Goal: Transaction & Acquisition: Book appointment/travel/reservation

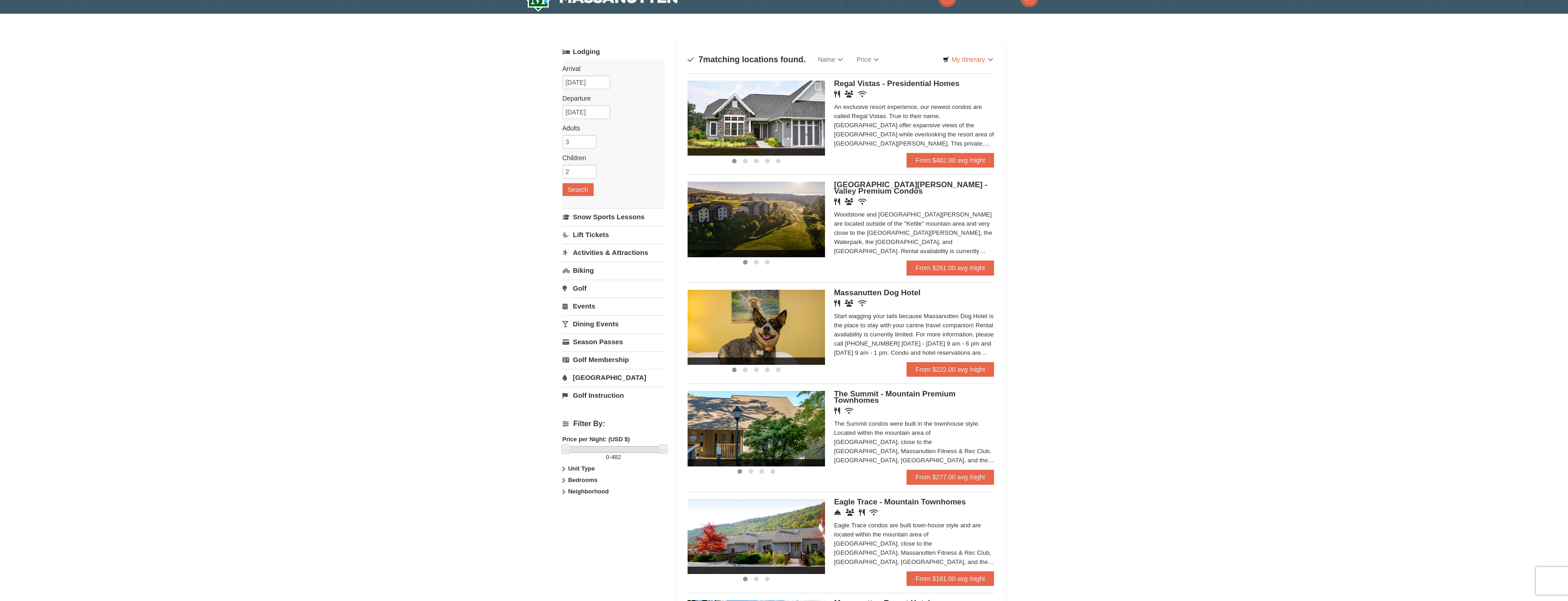
scroll to position [20, 0]
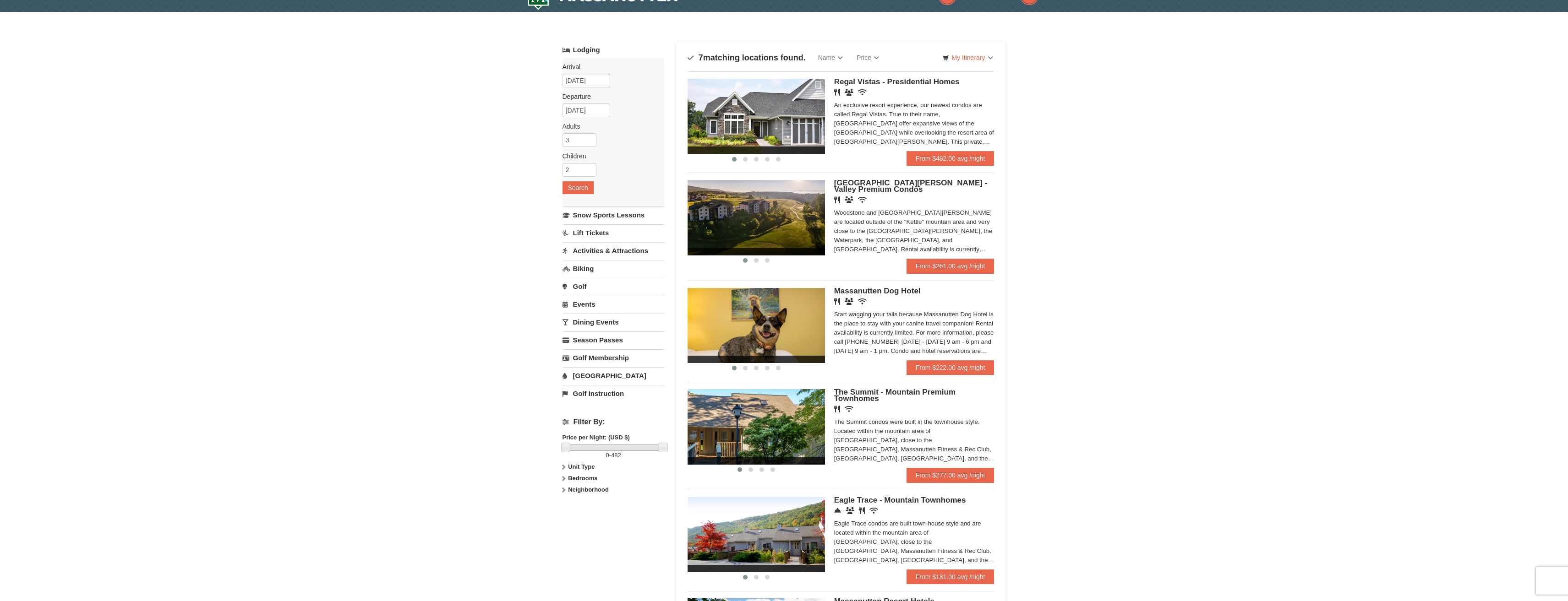
drag, startPoint x: 1575, startPoint y: 74, endPoint x: 1568, endPoint y: 85, distance: 13.0
click at [1567, 85] on html "Browser Not Supported We notice you are using a browser which will not provide …" at bounding box center [784, 514] width 1568 height 1068
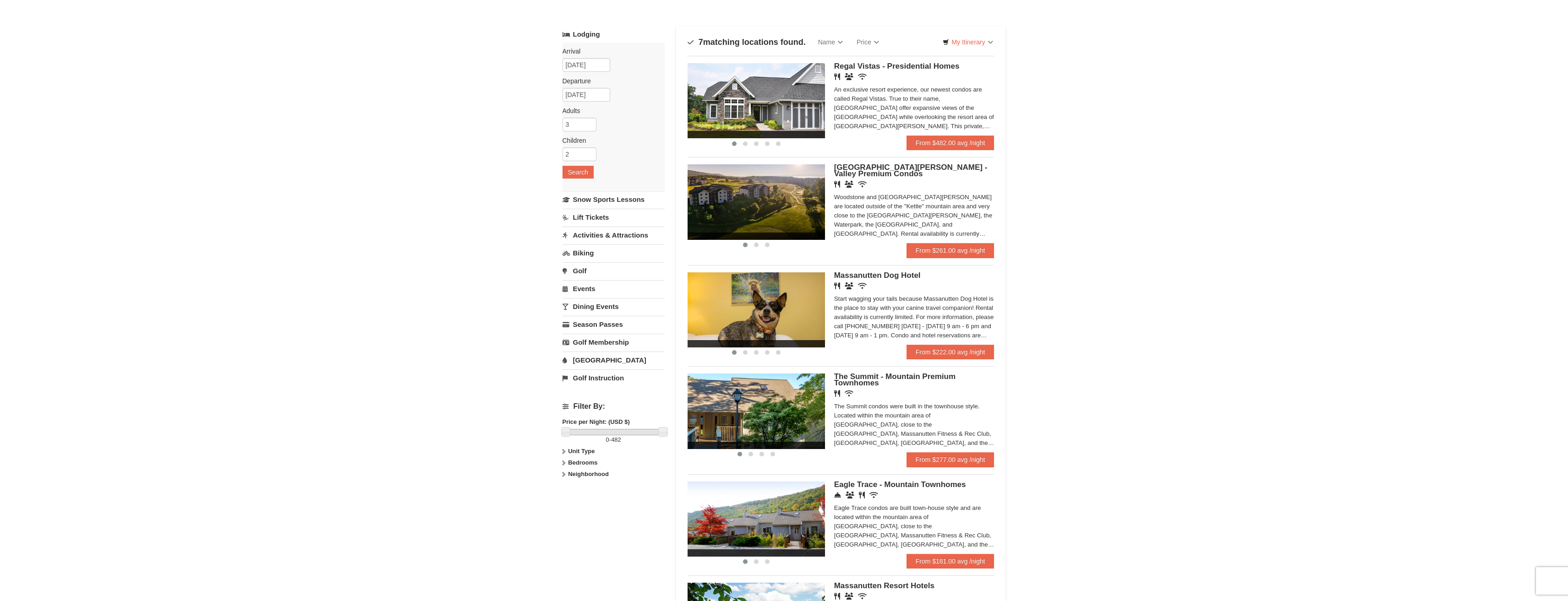
scroll to position [31, 0]
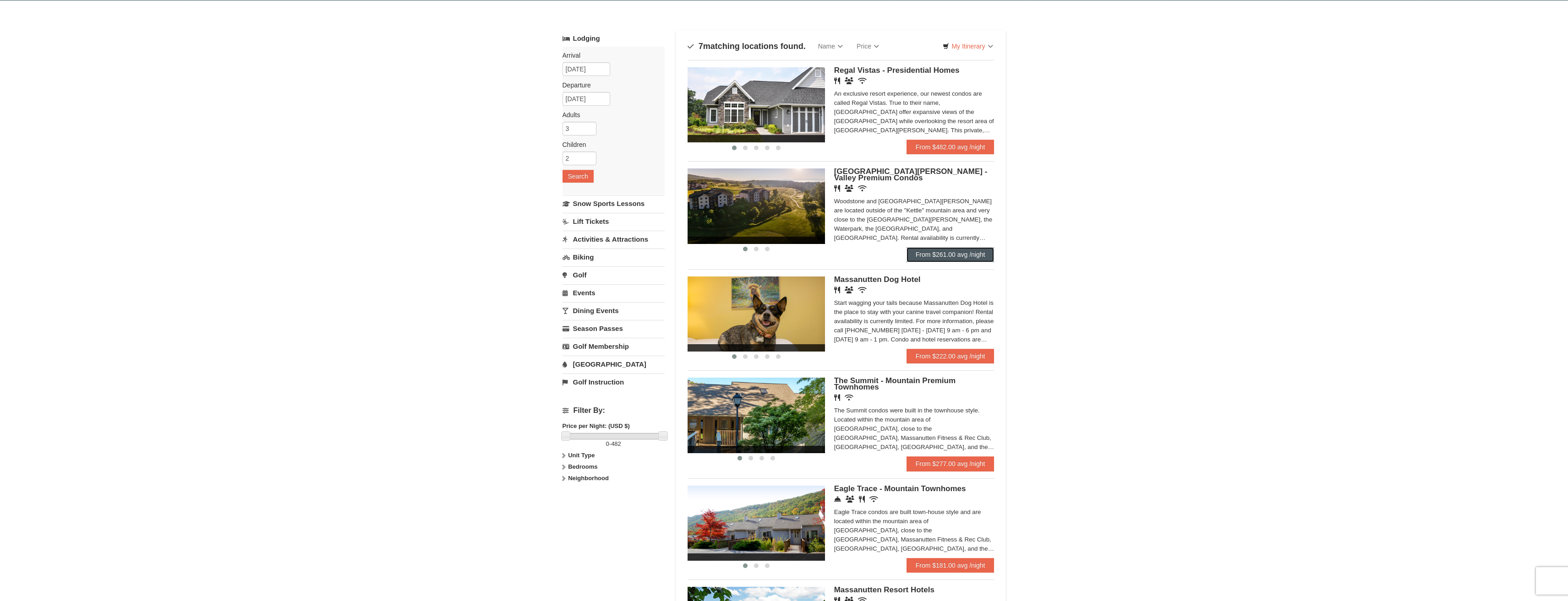
click at [947, 251] on link "From $261.00 avg /night" at bounding box center [950, 255] width 88 height 15
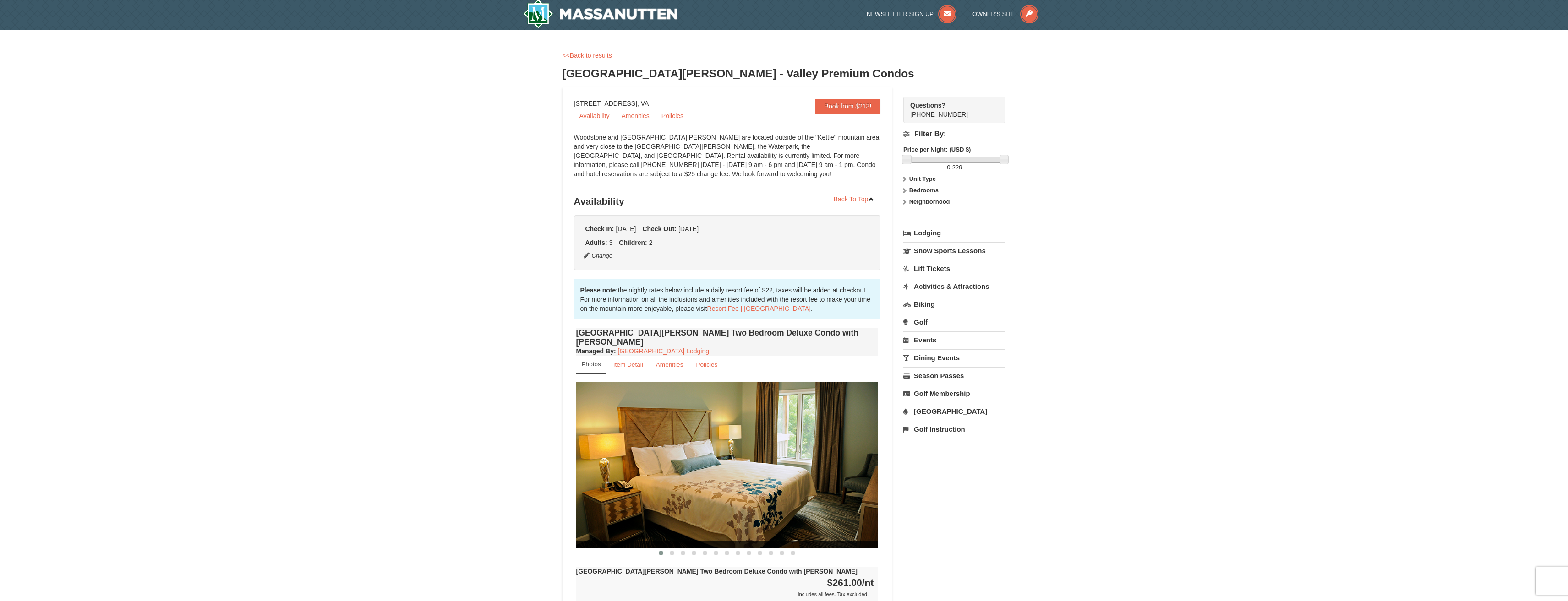
scroll to position [7, 0]
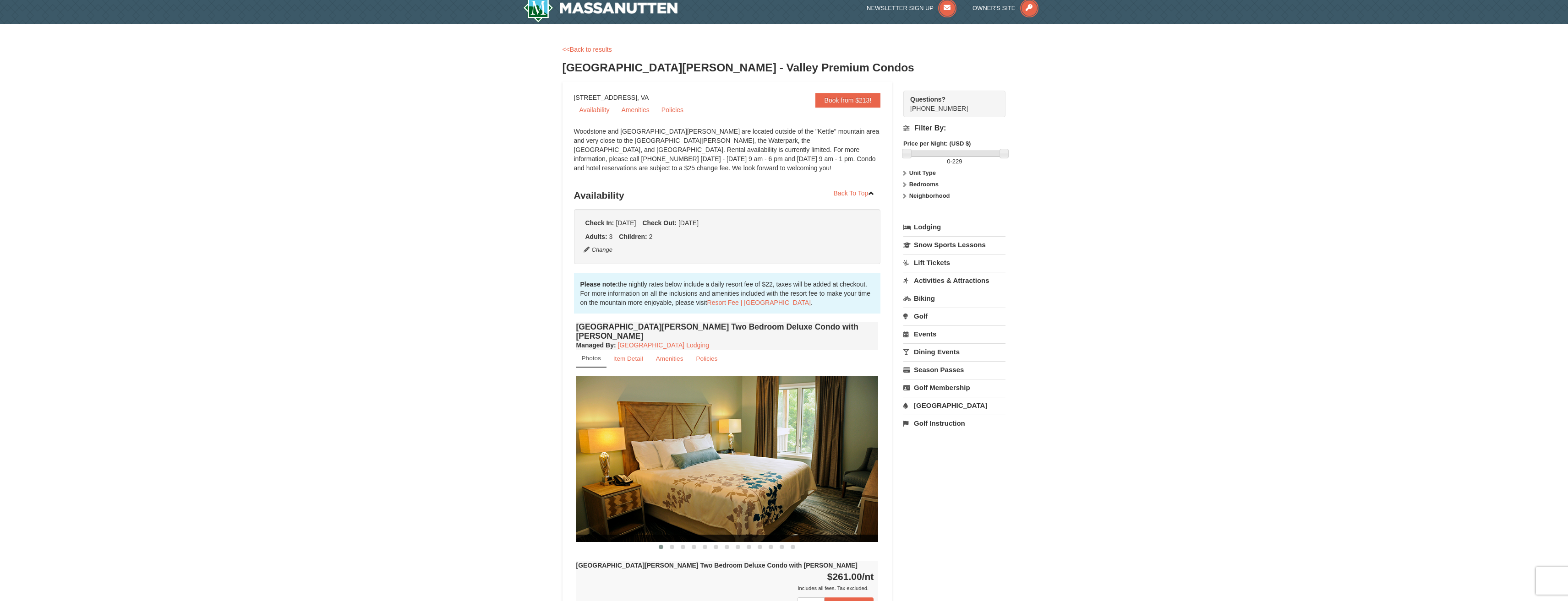
drag, startPoint x: 1566, startPoint y: 139, endPoint x: 1564, endPoint y: 148, distance: 9.2
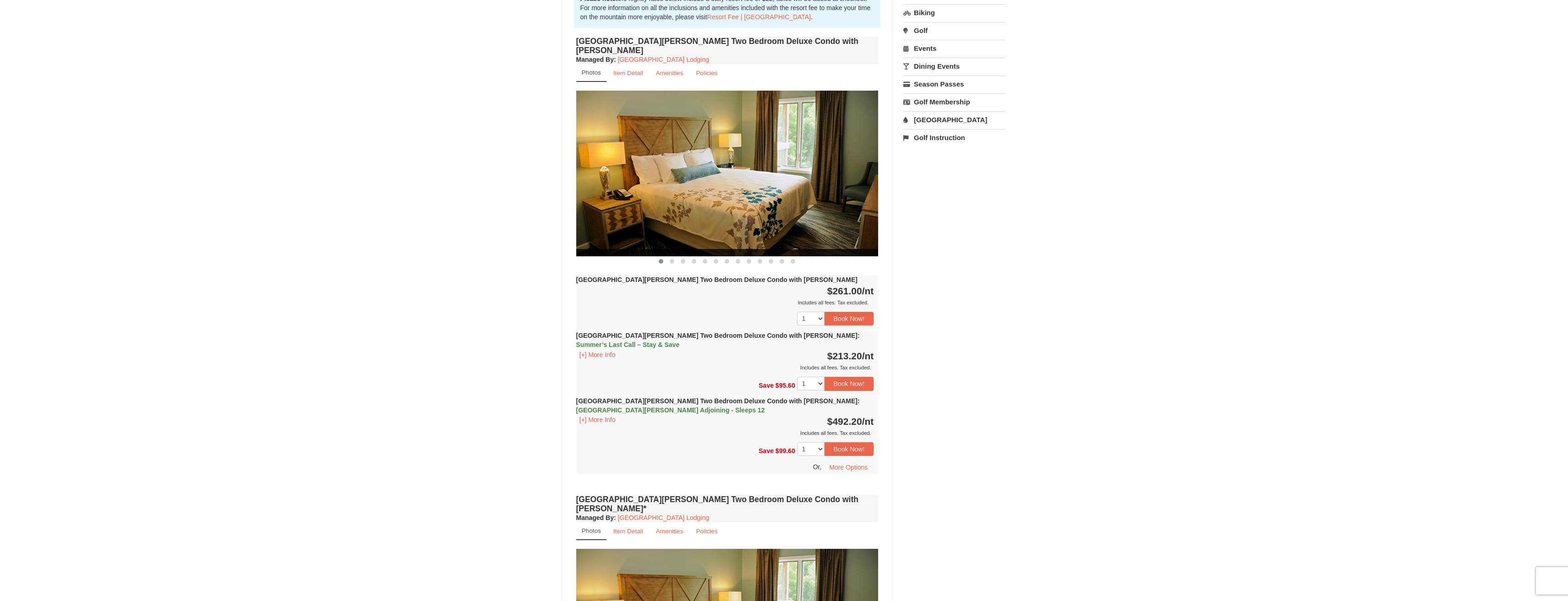
scroll to position [296, 0]
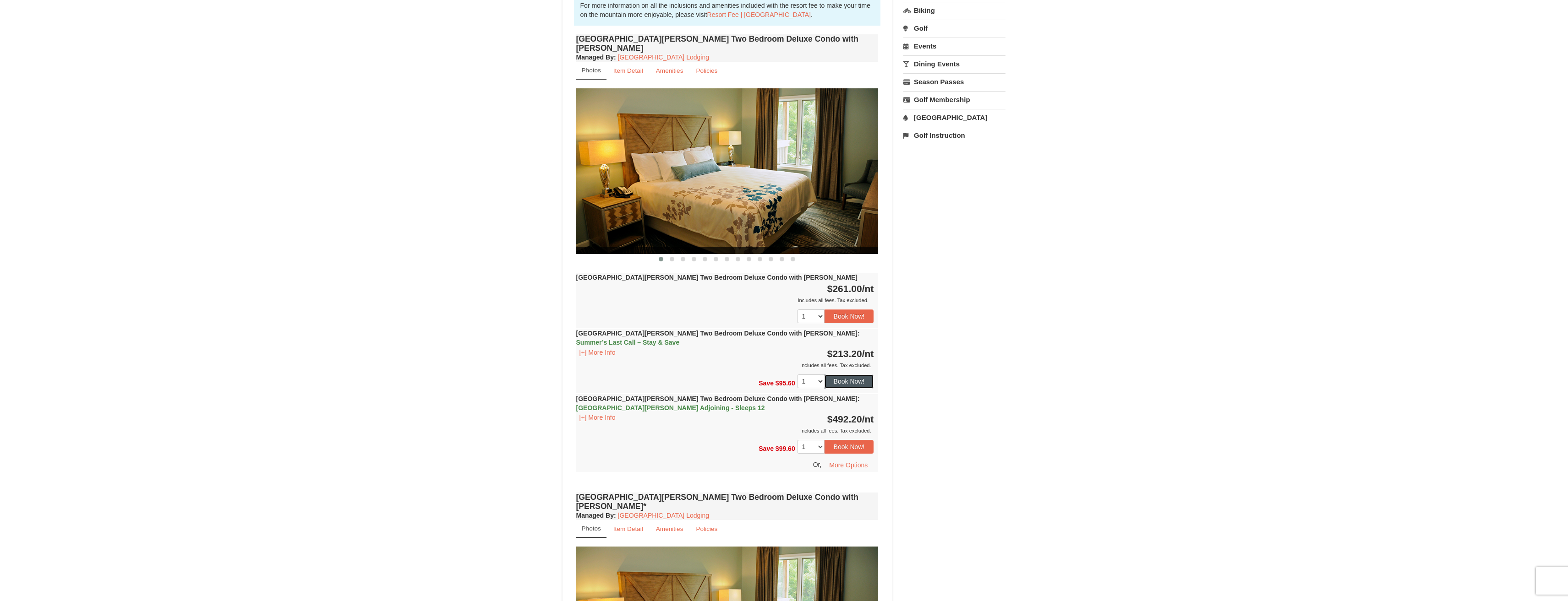
click at [856, 374] on button "Book Now!" at bounding box center [849, 381] width 49 height 13
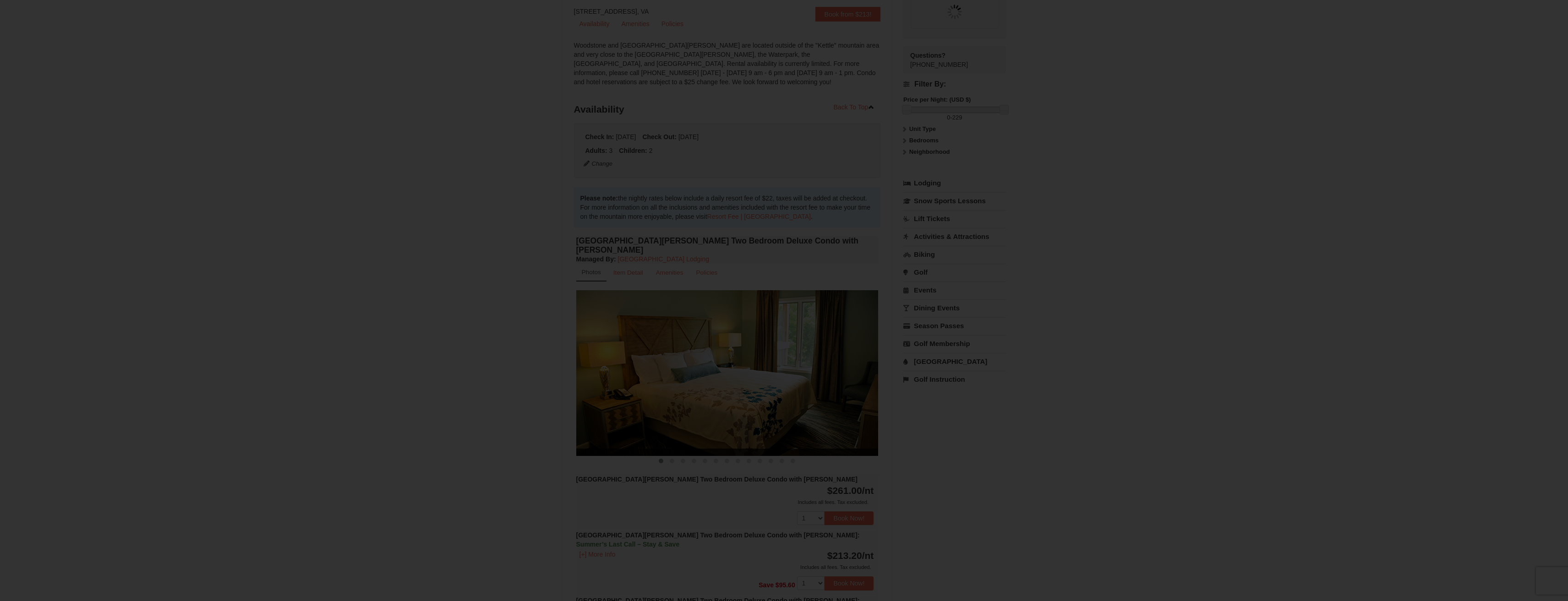
scroll to position [89, 0]
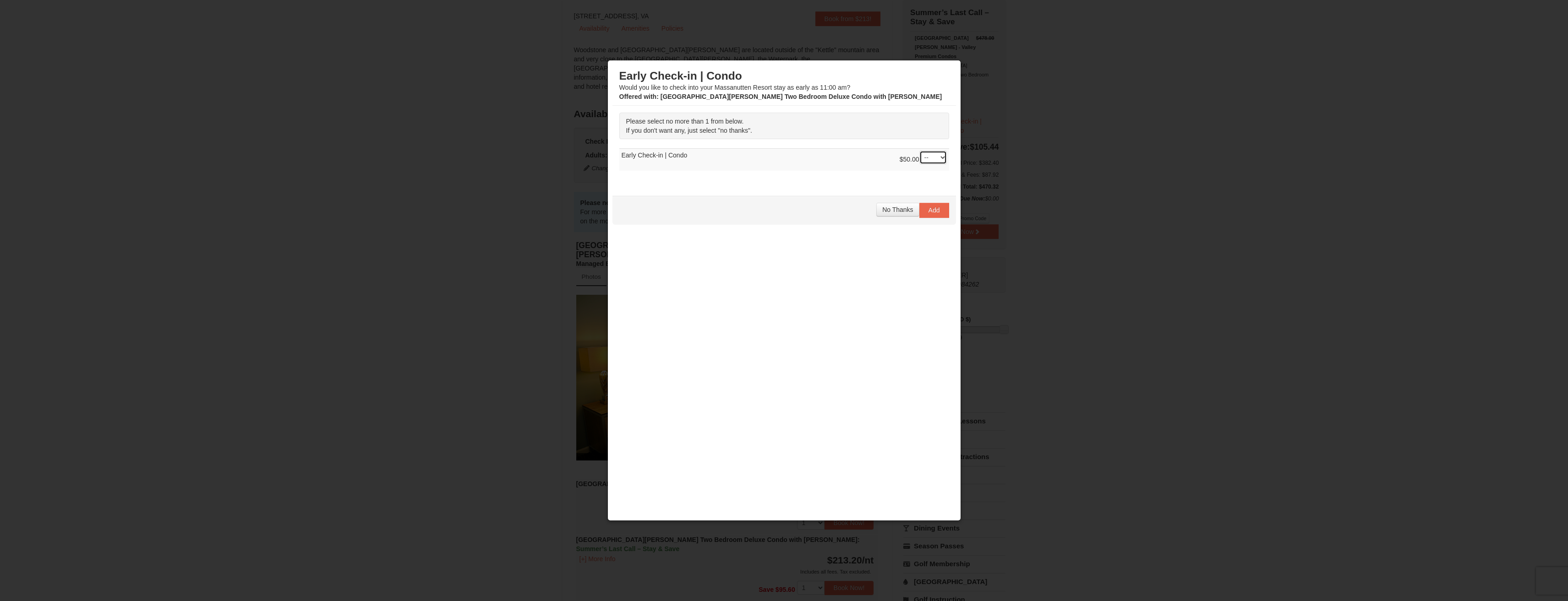
click at [943, 157] on select "-- 01" at bounding box center [932, 157] width 28 height 13
click at [936, 216] on button "Add" at bounding box center [934, 210] width 30 height 15
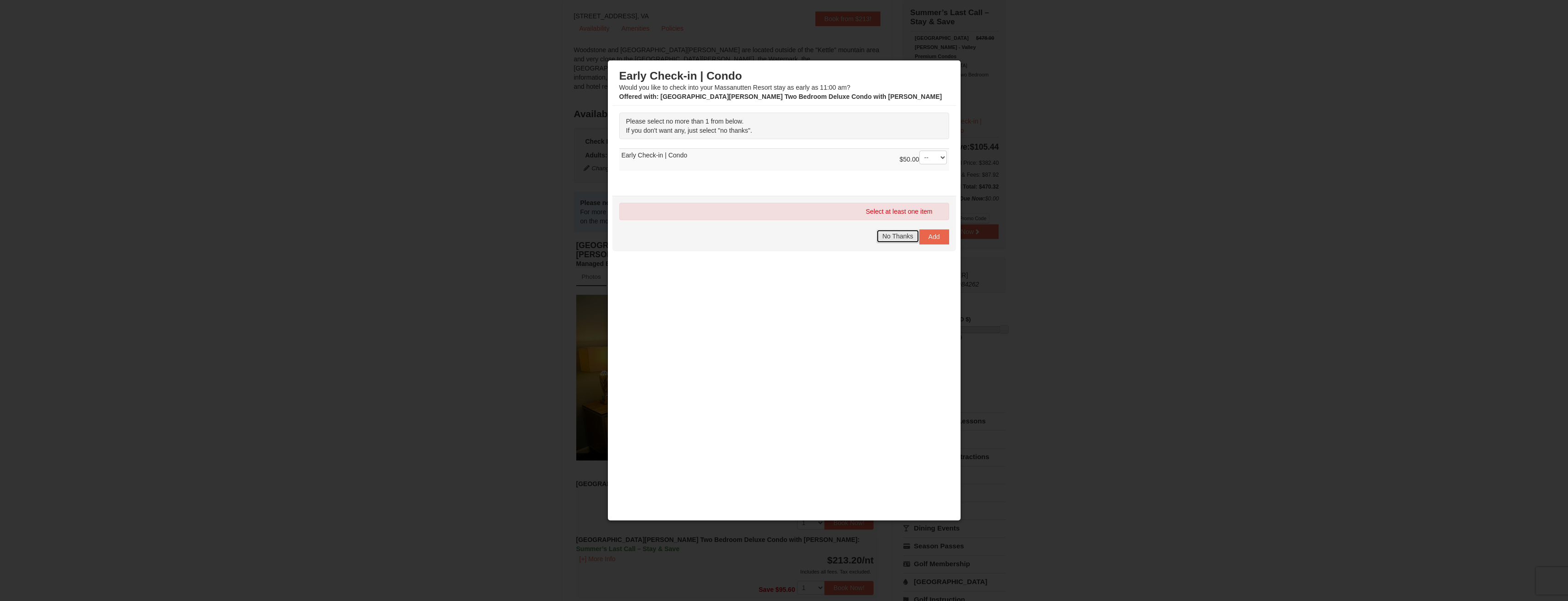
click at [899, 236] on span "No Thanks" at bounding box center [897, 236] width 31 height 7
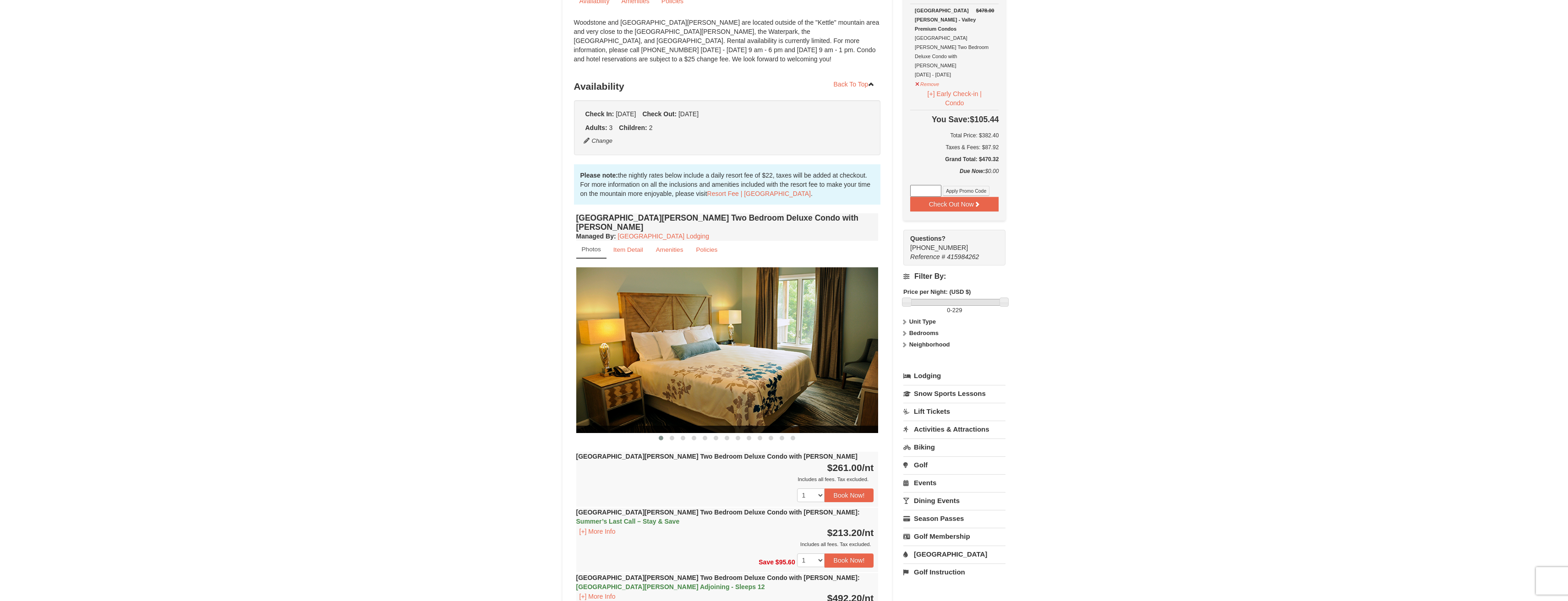
scroll to position [119, 0]
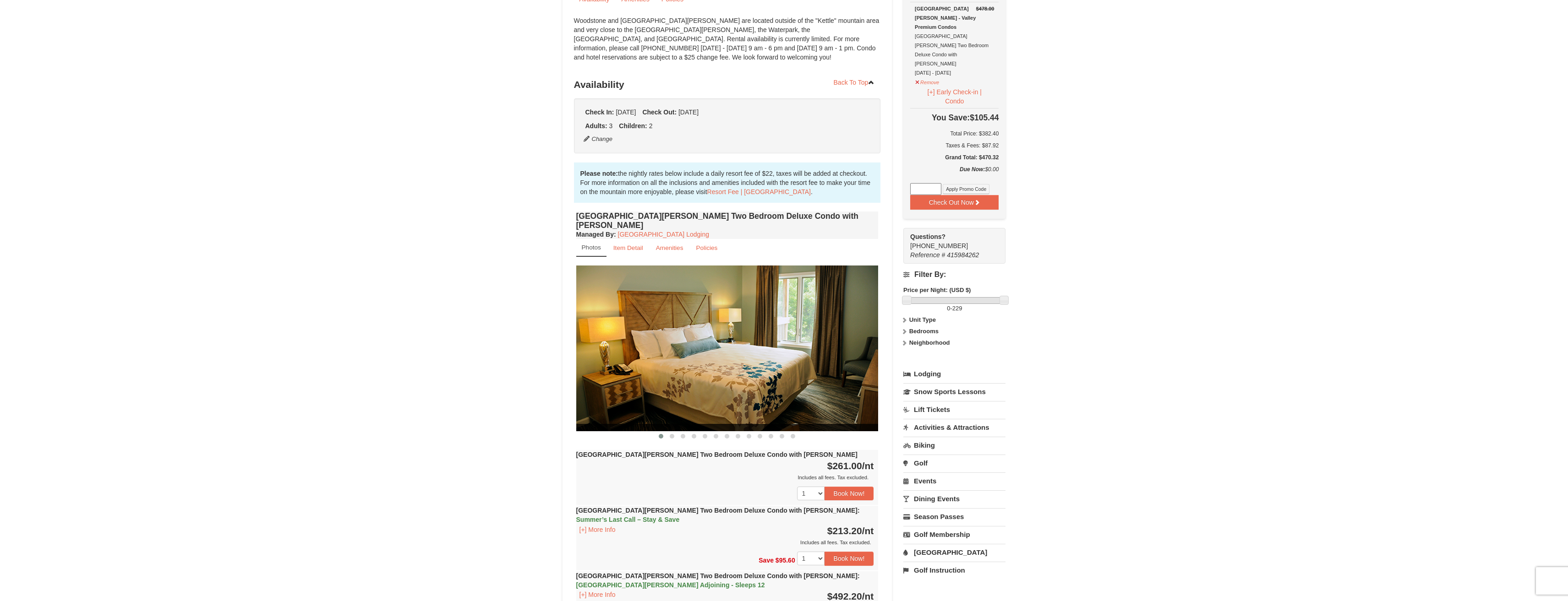
click at [929, 544] on link "[GEOGRAPHIC_DATA]" at bounding box center [954, 552] width 102 height 17
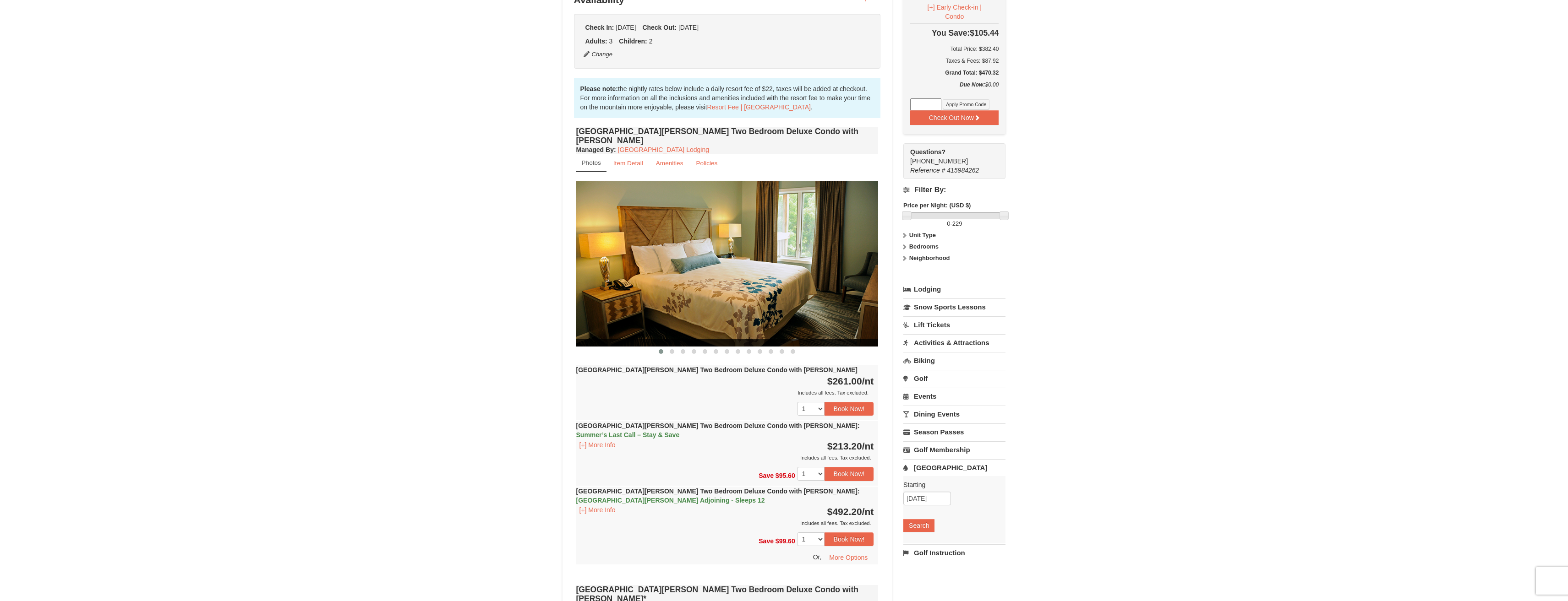
scroll to position [253, 0]
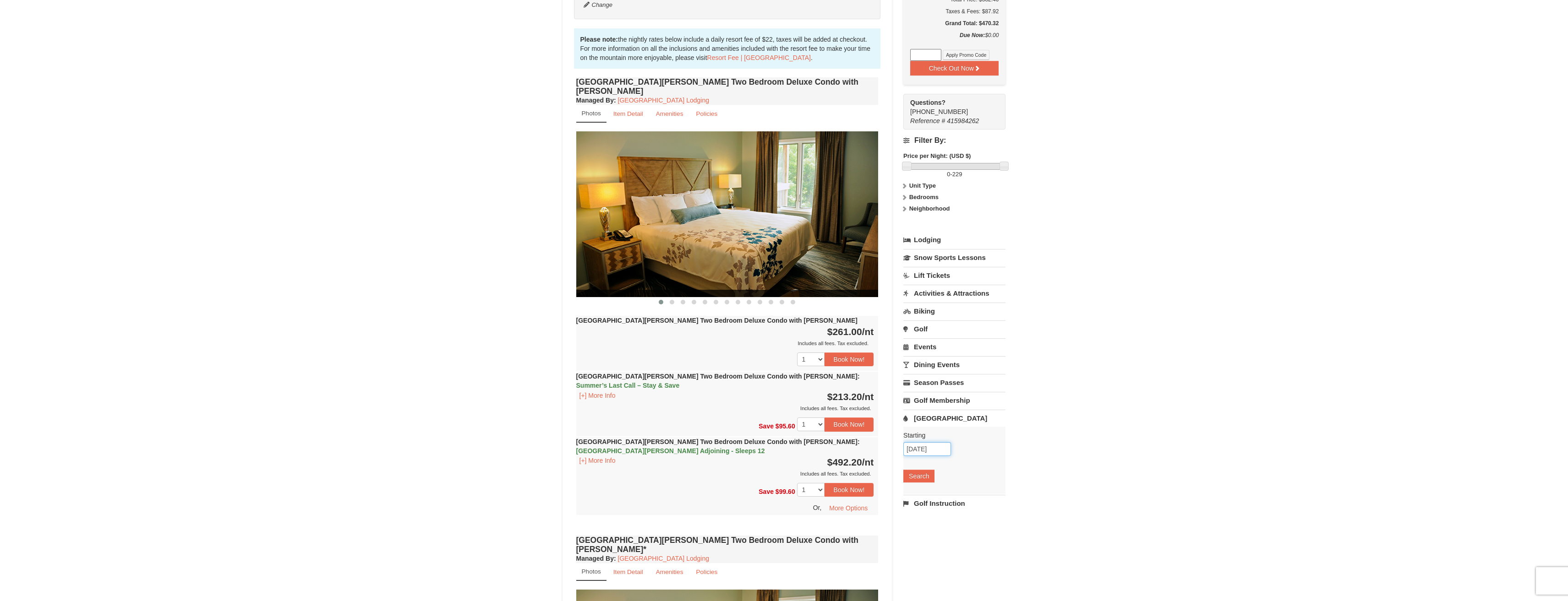
click at [939, 442] on input "09/12/2025" at bounding box center [927, 449] width 48 height 13
click at [1018, 497] on link "13" at bounding box center [1017, 497] width 16 height 13
type input "[DATE]"
click at [915, 470] on button "Search" at bounding box center [919, 476] width 31 height 13
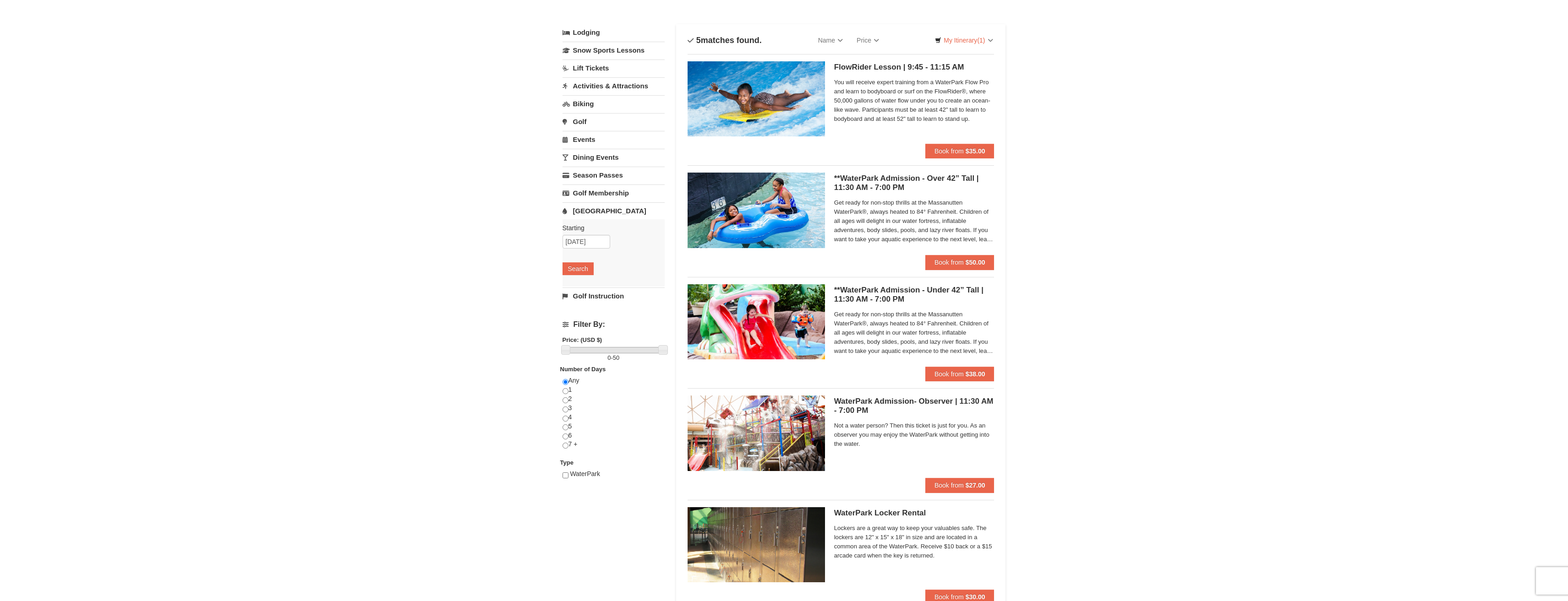
scroll to position [34, 0]
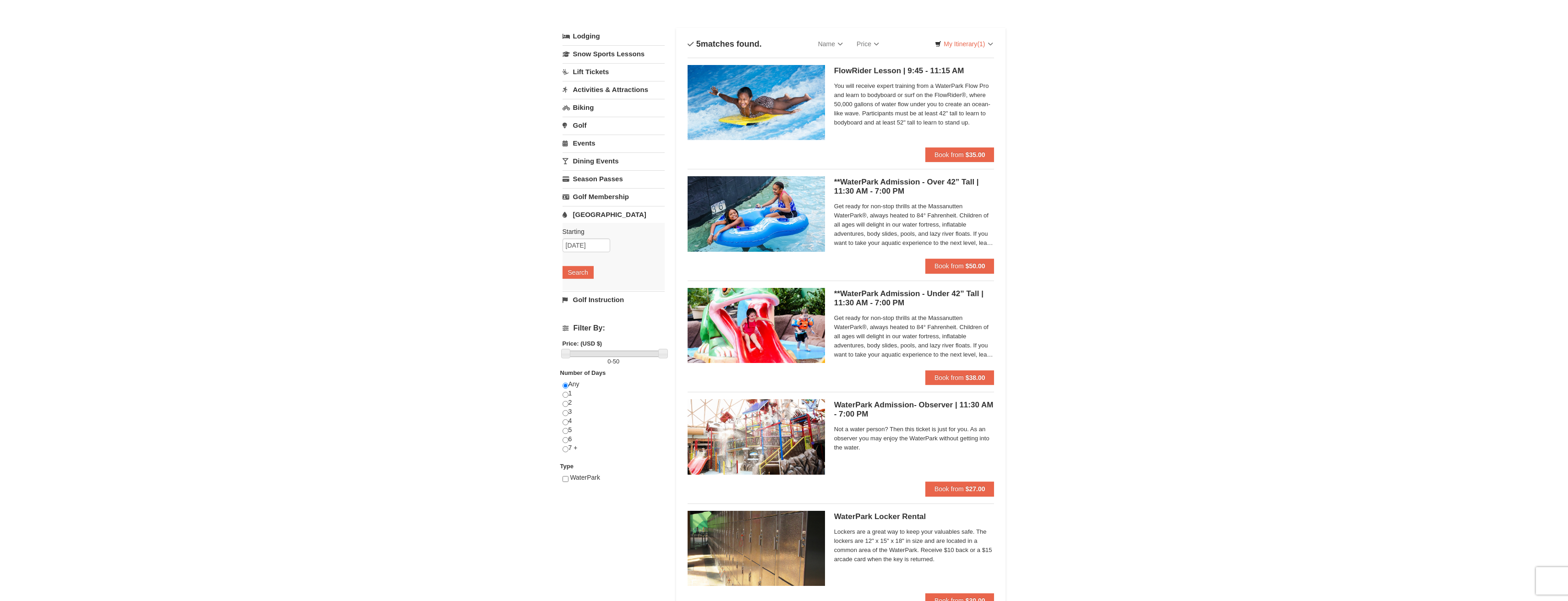
click at [1567, 135] on div "× Categories List Filter My Itinerary (1) Check Out Now Summer’s Last Call – St…" at bounding box center [784, 319] width 1568 height 642
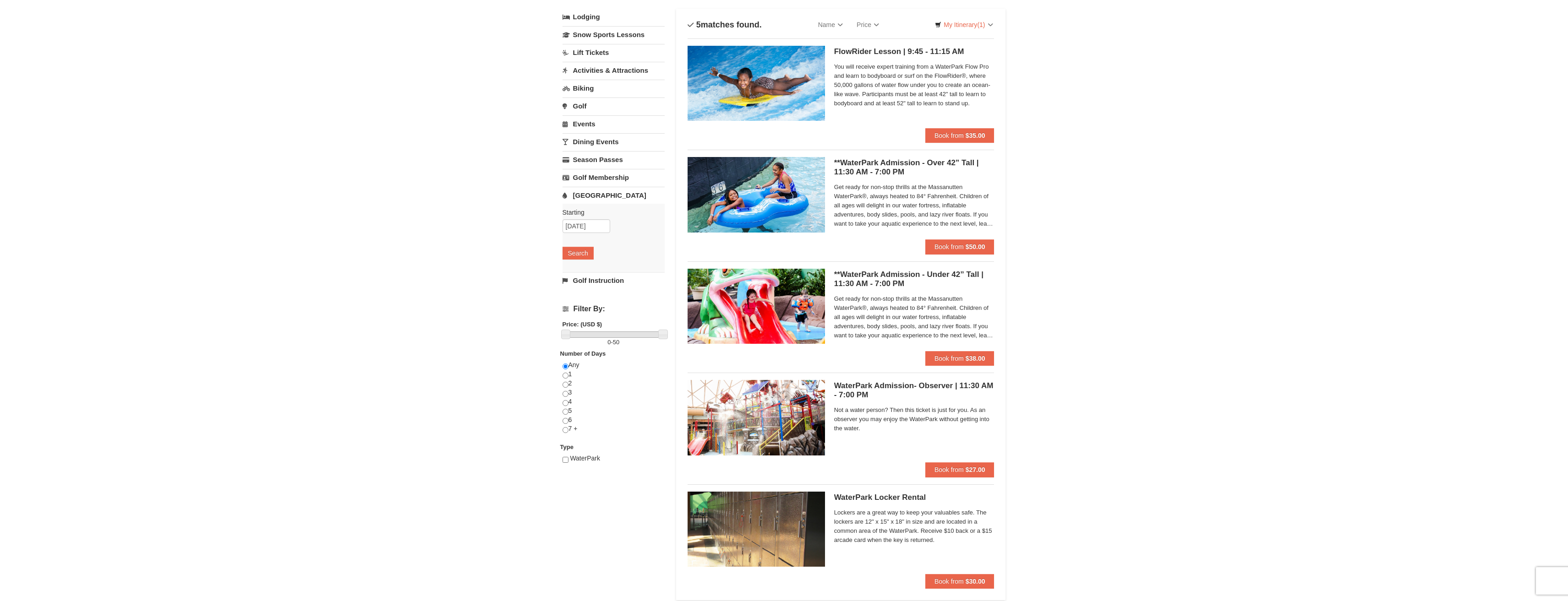
scroll to position [55, 0]
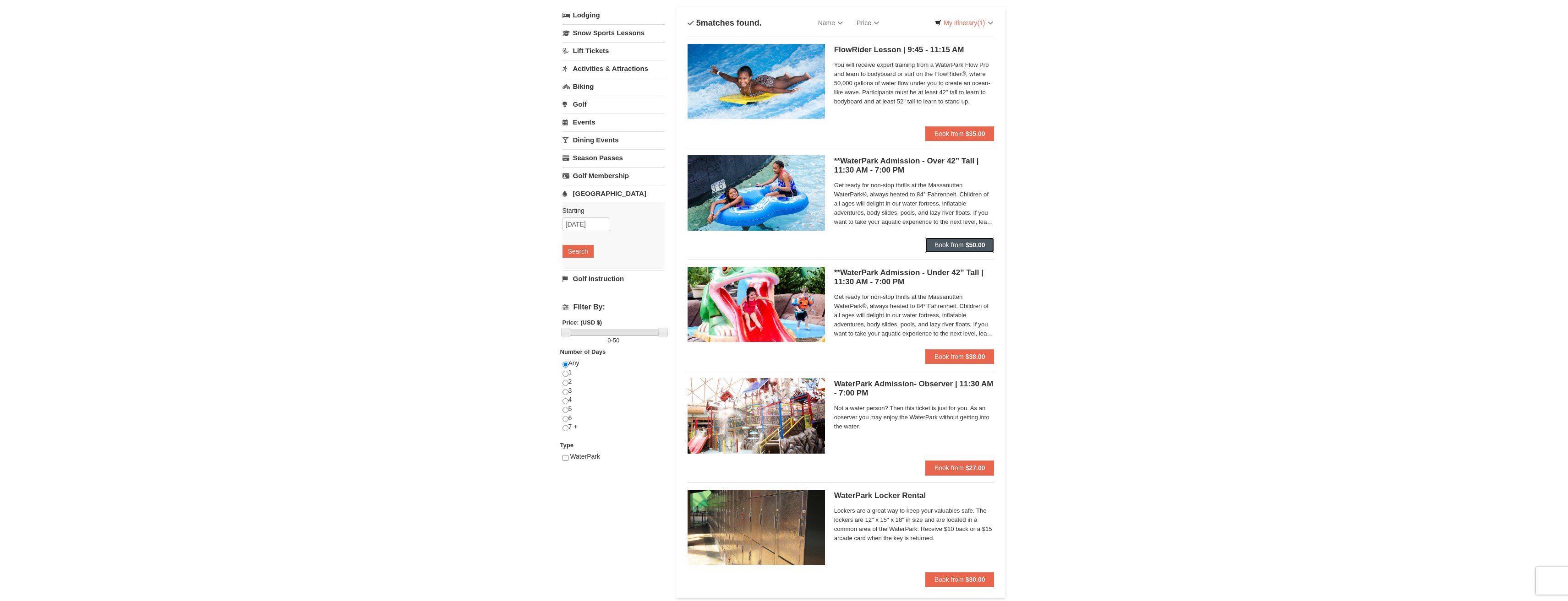
click at [972, 246] on strong "$50.00" at bounding box center [975, 245] width 19 height 7
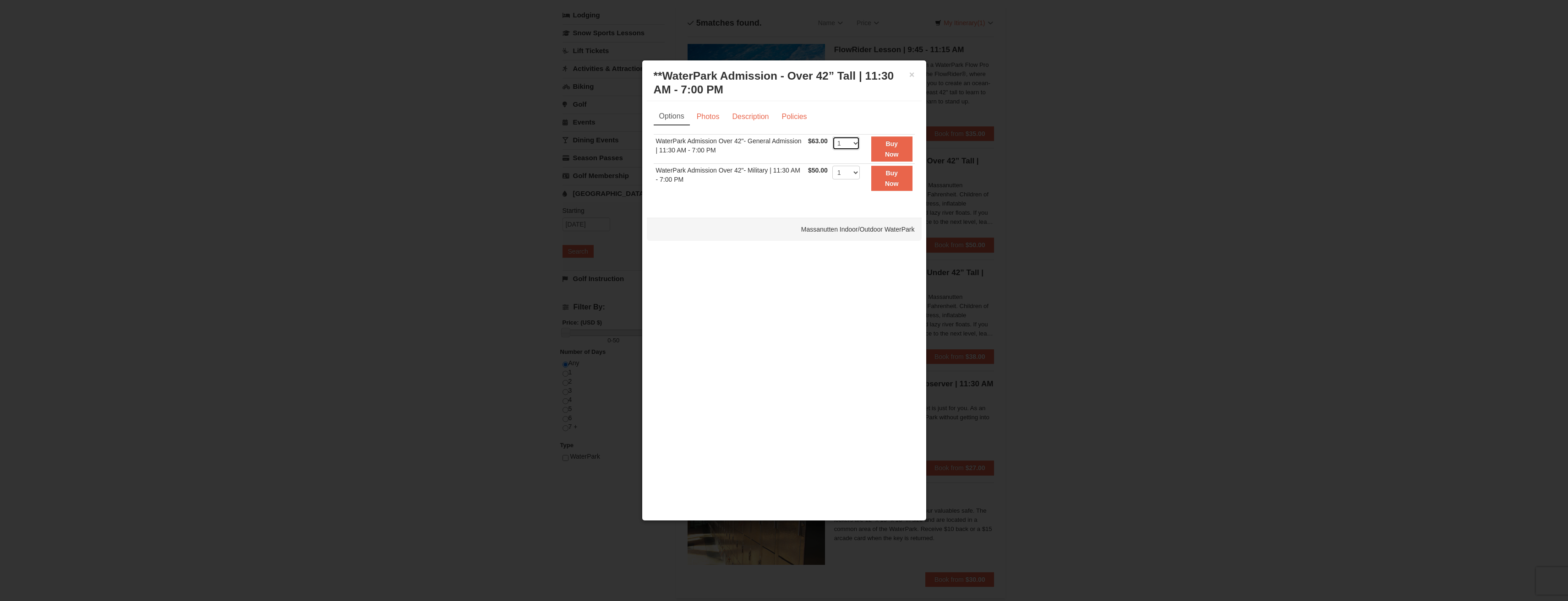
click at [856, 147] on select "1 2 3 4 5 6 7 8 9 10 11 12 13 14 15 16 17 18 19 20 21 22" at bounding box center [846, 143] width 28 height 13
select select "3"
click at [832, 136] on select "1 2 3 4 5 6 7 8 9 10 11 12 13 14 15 16 17 18 19 20 21 22" at bounding box center [846, 143] width 28 height 13
click at [888, 152] on strong "Buy Now" at bounding box center [891, 148] width 13 height 17
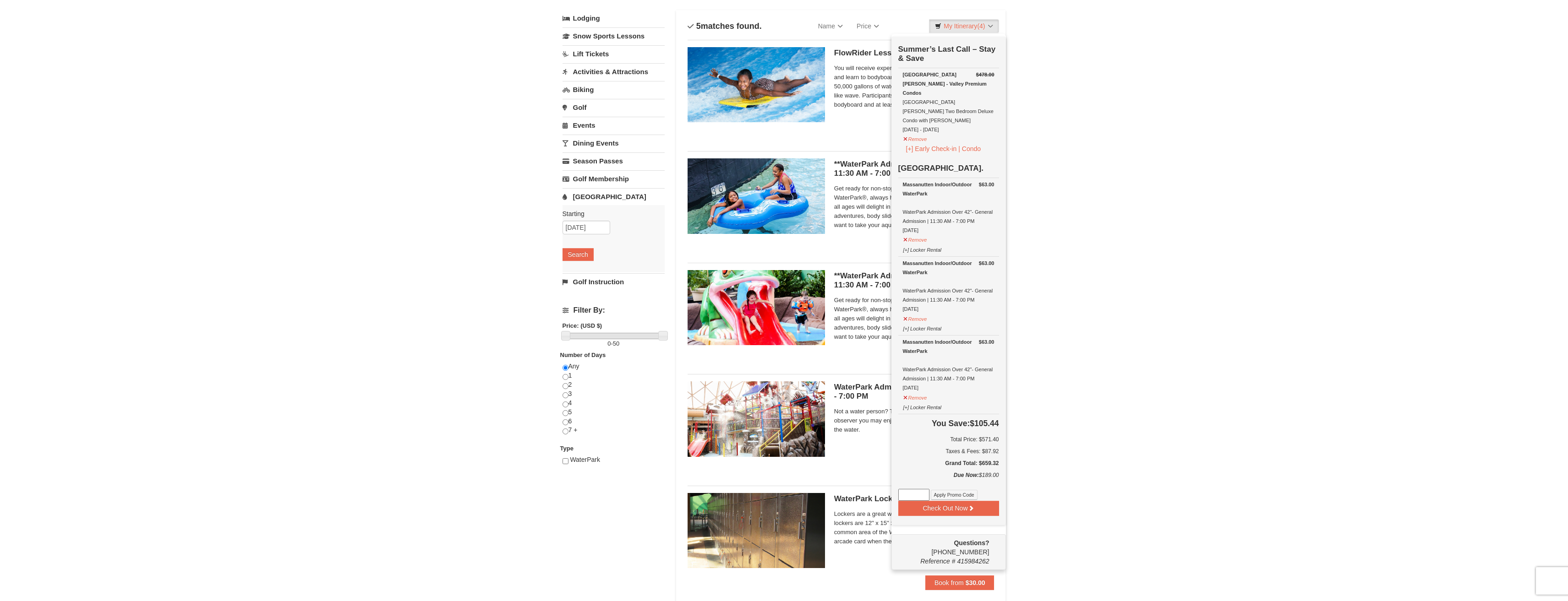
scroll to position [52, 0]
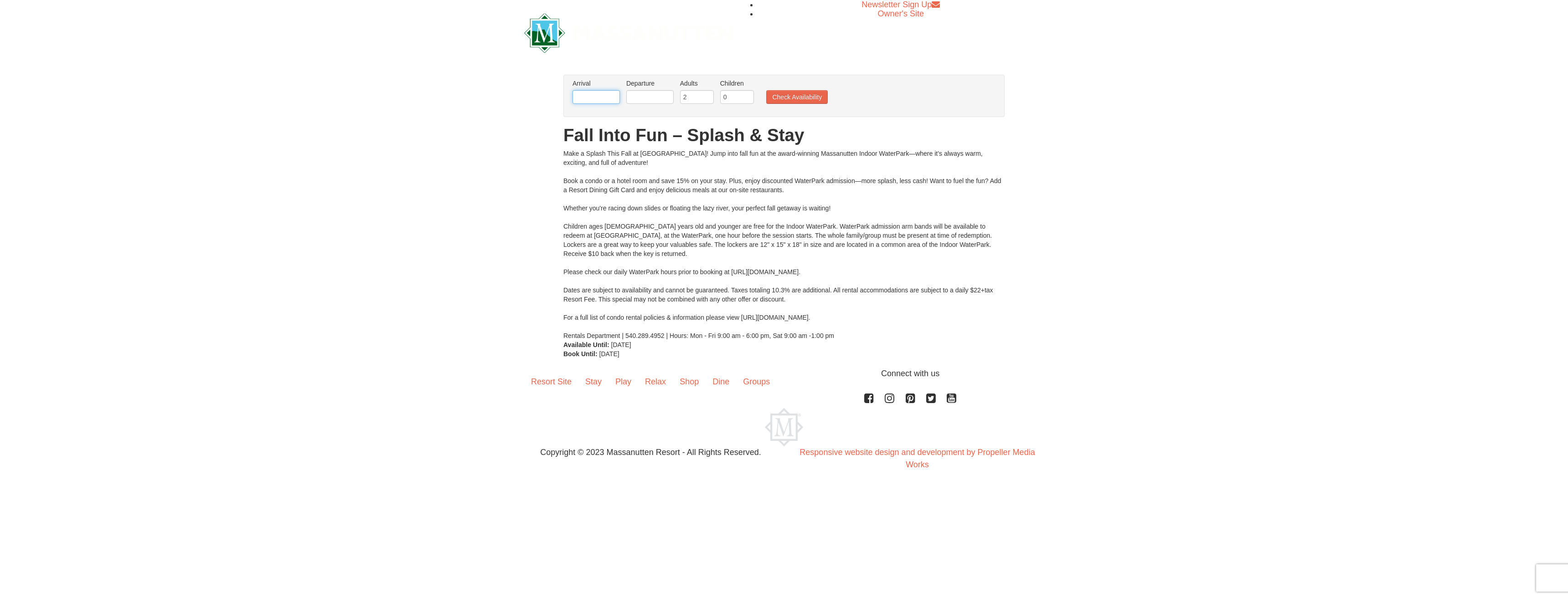
click at [609, 100] on input "text" at bounding box center [596, 97] width 48 height 13
click at [670, 164] on link "12" at bounding box center [669, 162] width 16 height 13
type input "[DATE]"
click at [658, 98] on input "text" at bounding box center [650, 97] width 48 height 13
click at [638, 177] on link "14" at bounding box center [636, 175] width 16 height 13
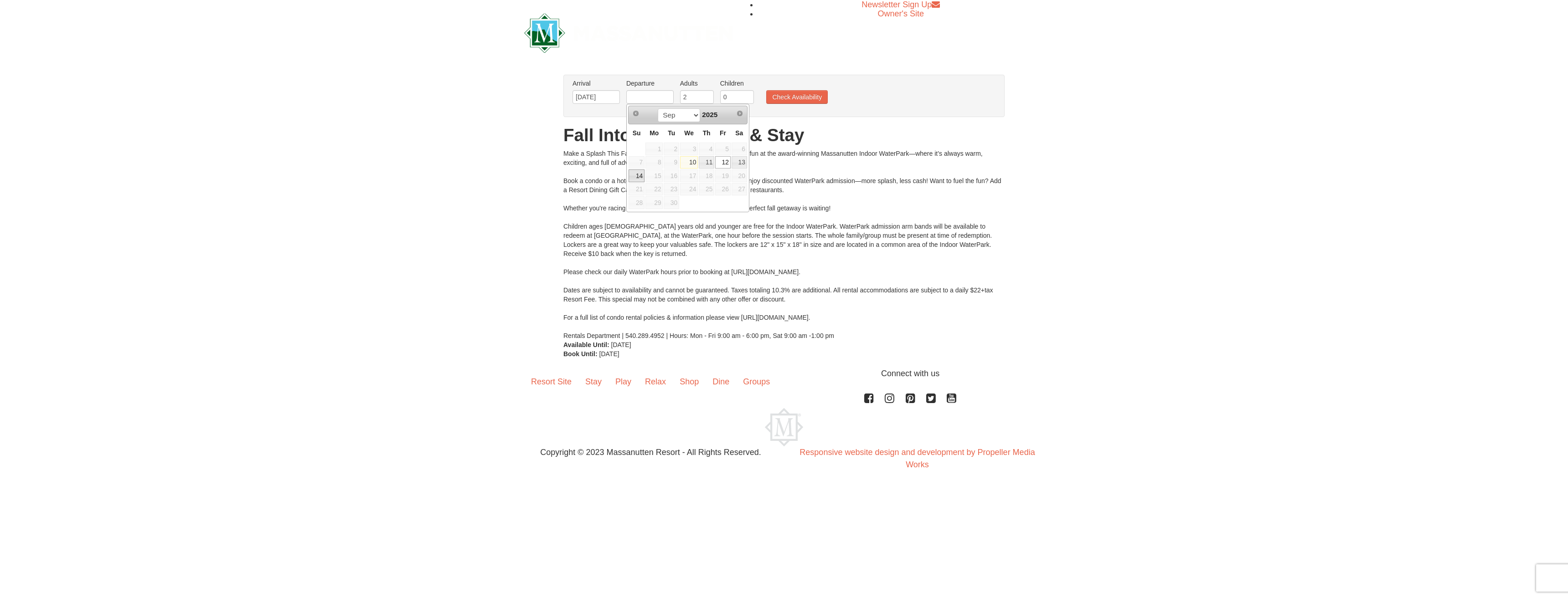
type input "[DATE]"
click at [705, 99] on input "1" at bounding box center [696, 97] width 33 height 13
click at [708, 93] on input "2" at bounding box center [696, 97] width 33 height 13
type input "3"
click at [708, 93] on input "3" at bounding box center [696, 97] width 33 height 13
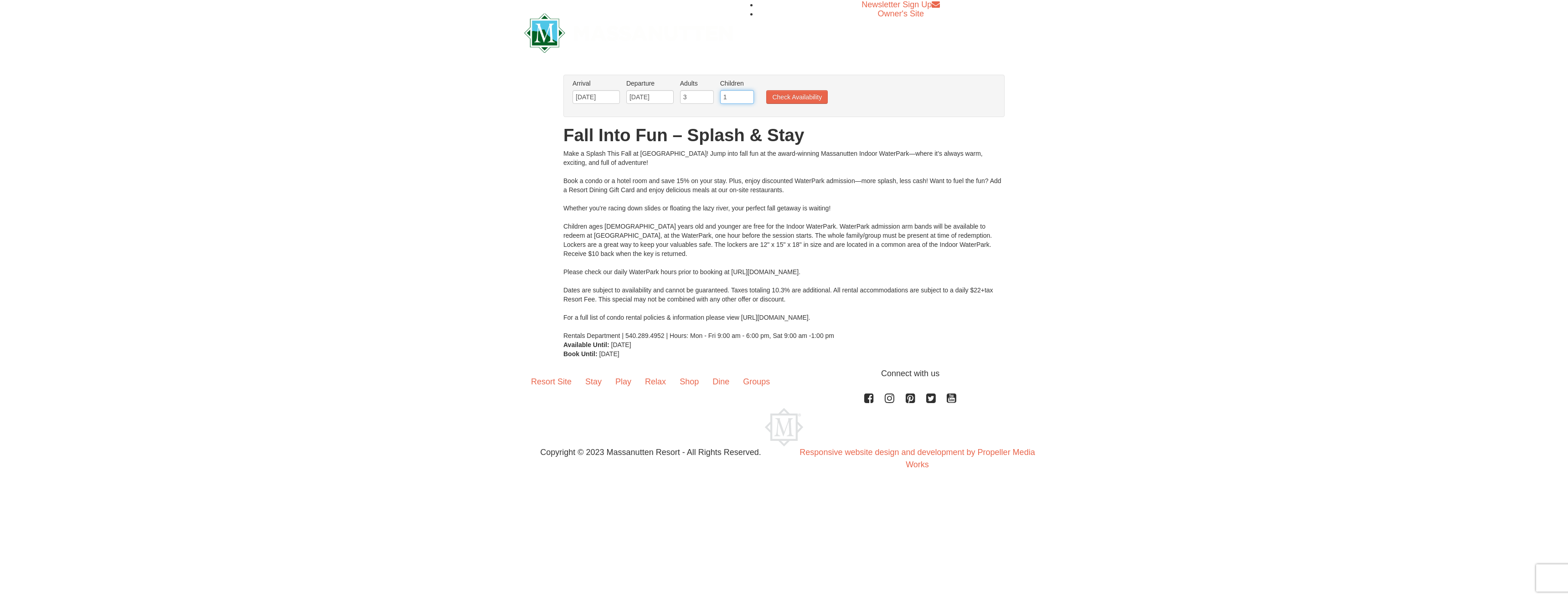
click at [747, 93] on input "1" at bounding box center [736, 97] width 33 height 13
type input "2"
click at [749, 93] on input "2" at bounding box center [736, 97] width 33 height 13
click at [799, 93] on button "Check Availability" at bounding box center [797, 97] width 62 height 13
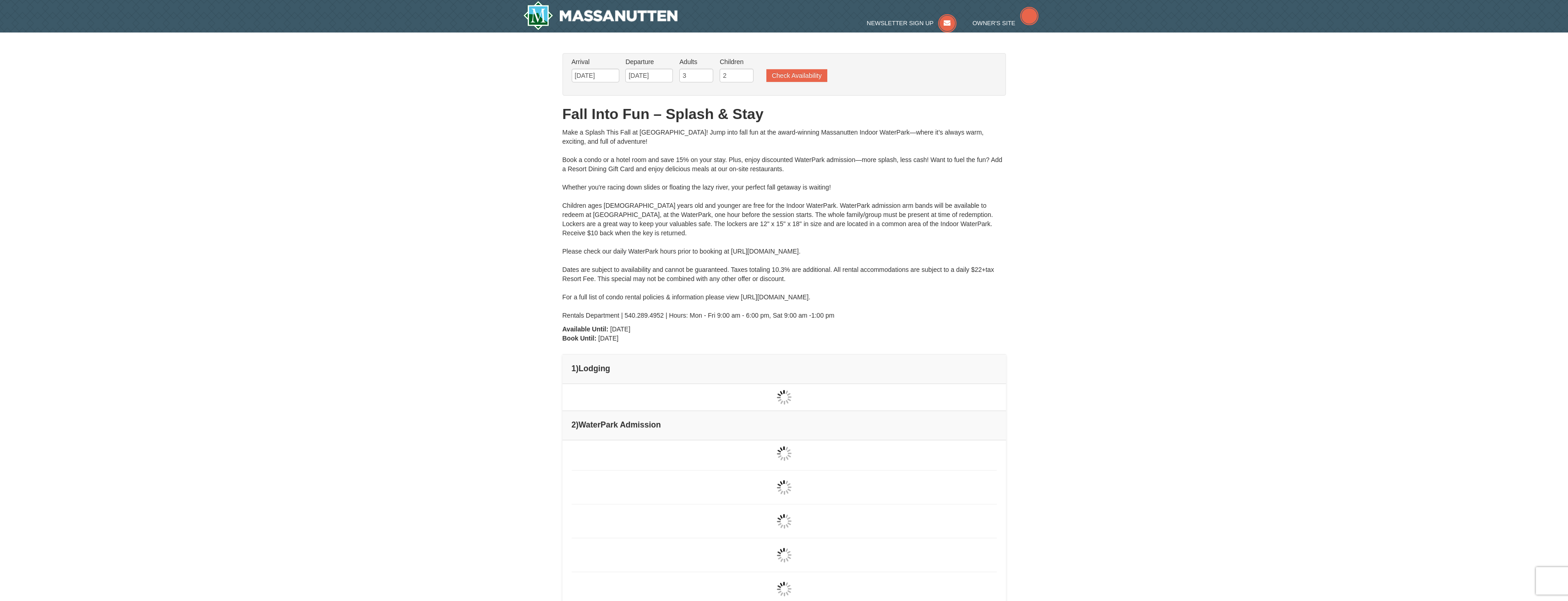
type input "09/14/2025"
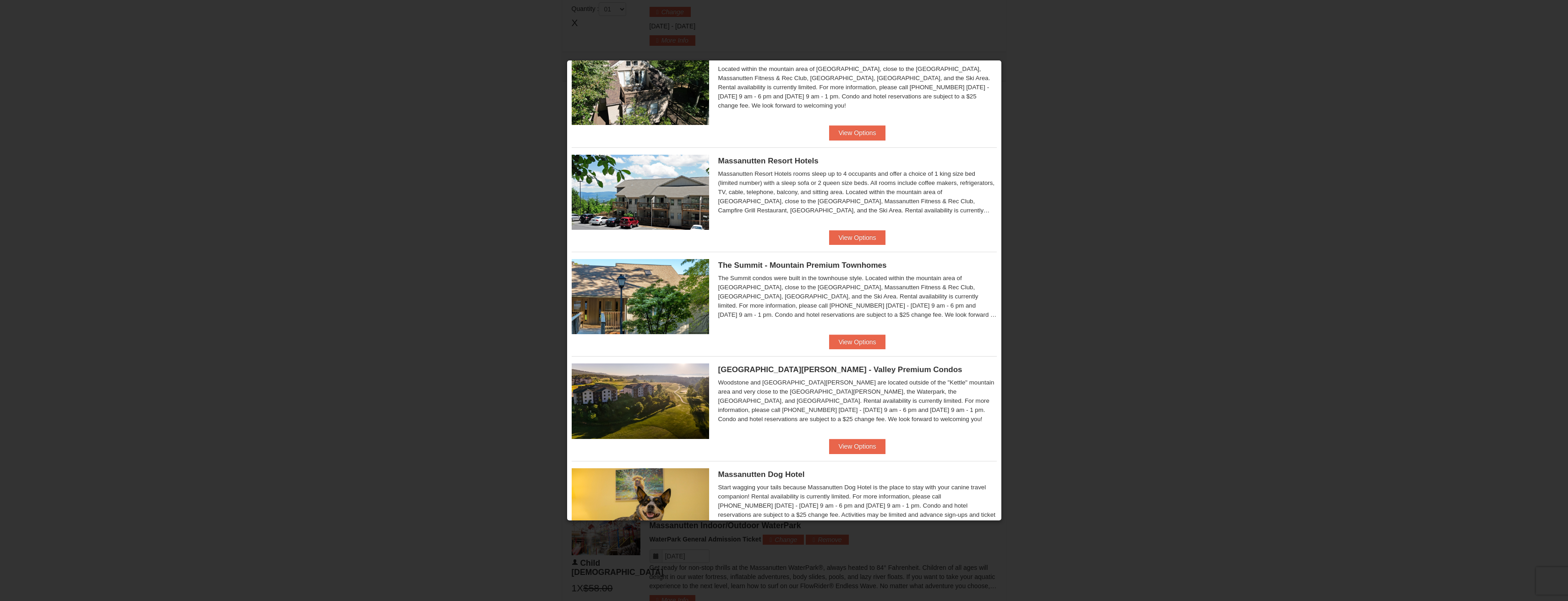
scroll to position [309, 0]
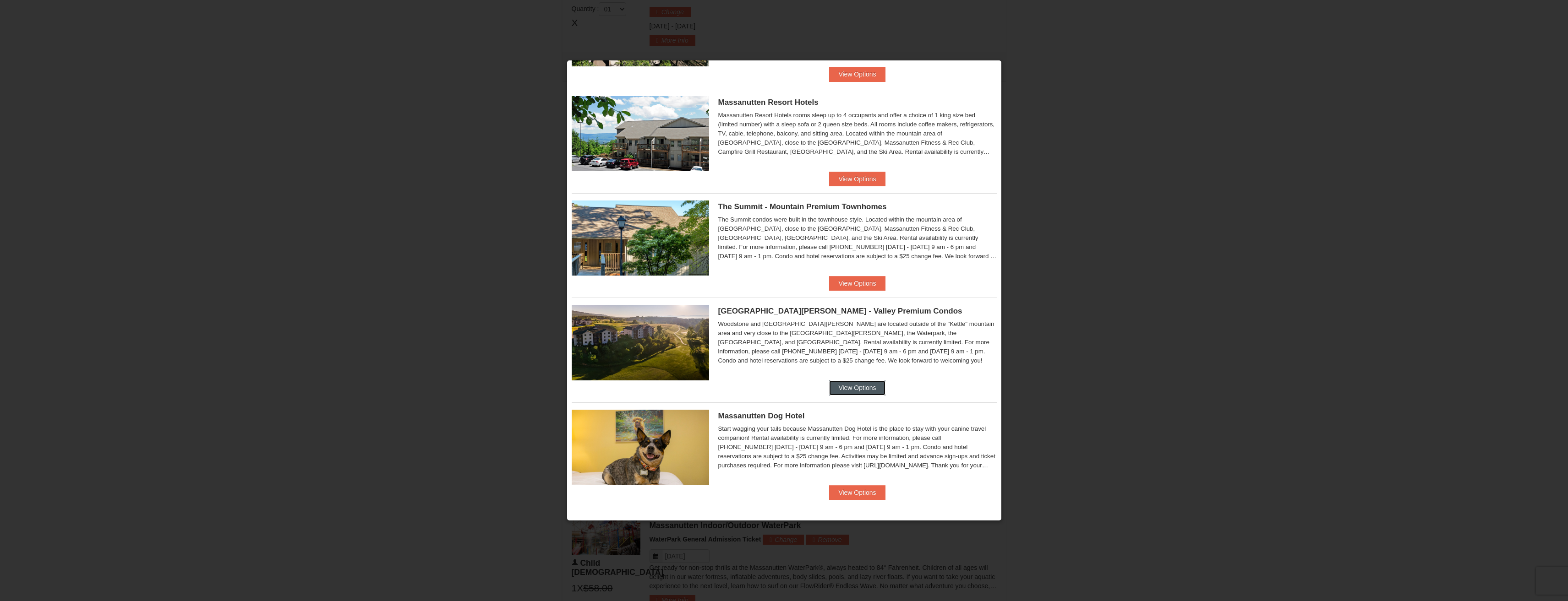
click at [865, 387] on button "View Options" at bounding box center [856, 388] width 56 height 15
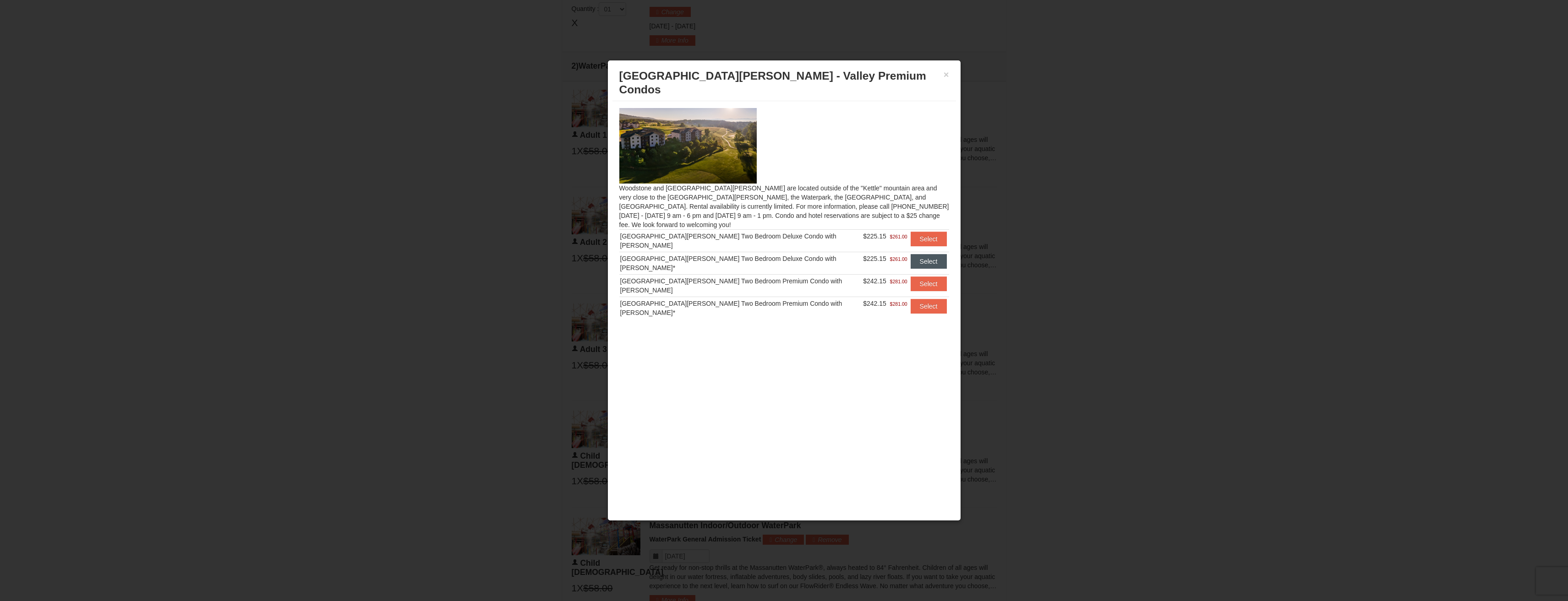
scroll to position [389, 0]
click at [920, 254] on button "Select" at bounding box center [929, 262] width 37 height 15
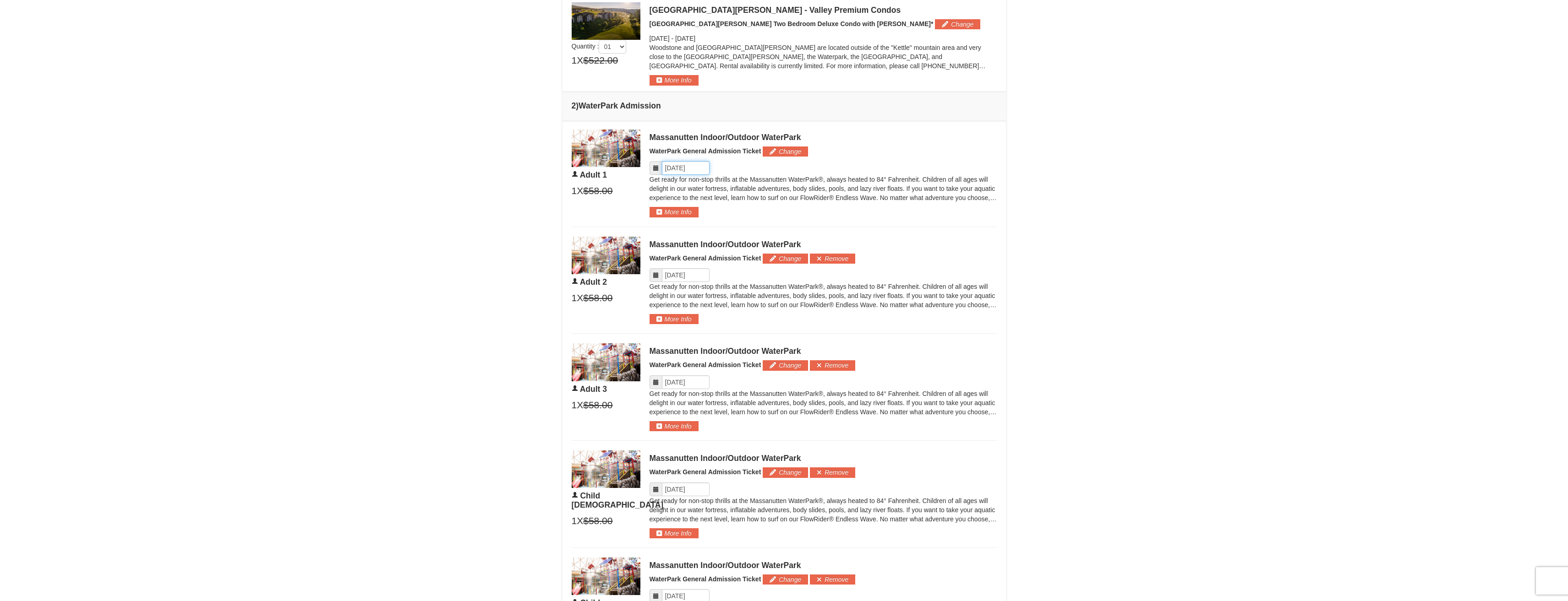
click at [675, 169] on input "Please format dates MM/DD/YYYY" at bounding box center [686, 168] width 48 height 13
click at [773, 234] on link "13" at bounding box center [774, 233] width 16 height 13
type input "[DATE]"
click at [680, 272] on input "Please format dates MM/DD/YYYY" at bounding box center [686, 275] width 48 height 13
click at [776, 341] on link "13" at bounding box center [774, 340] width 16 height 13
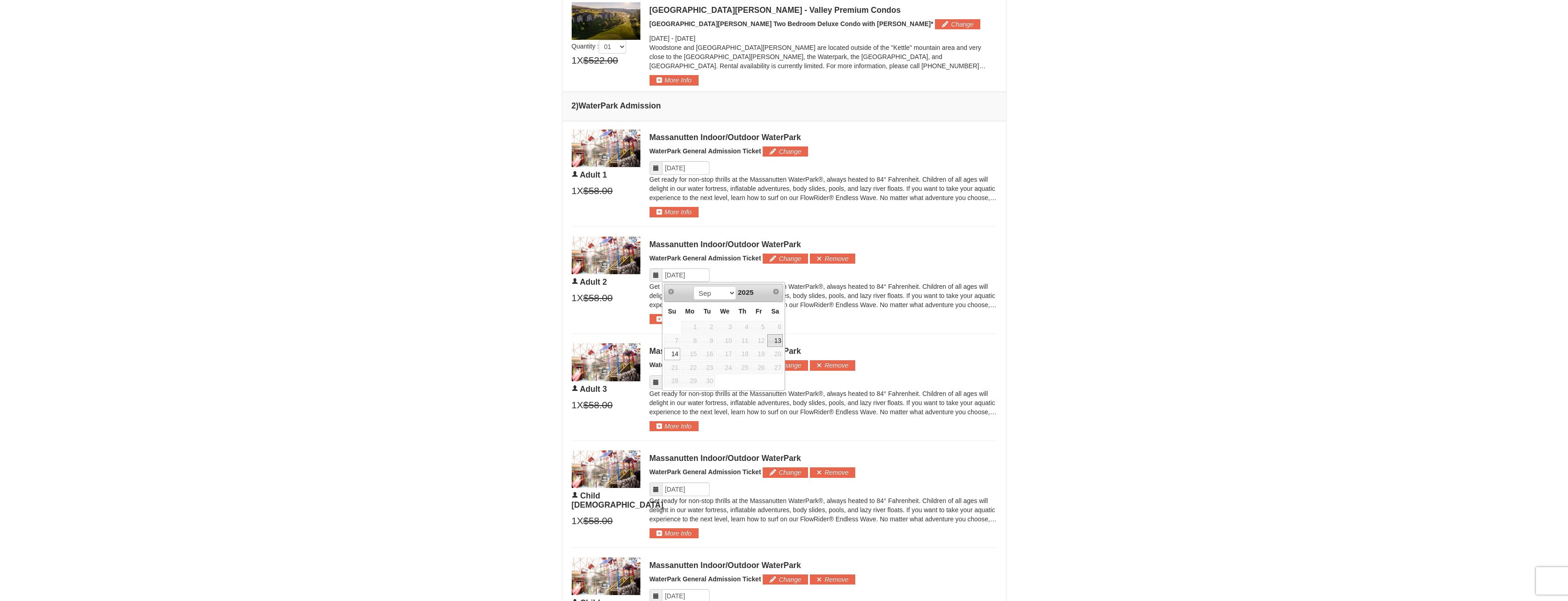
type input "[DATE]"
click at [689, 381] on input "Please format dates MM/DD/YYYY" at bounding box center [686, 382] width 48 height 13
click at [775, 449] on link "13" at bounding box center [774, 447] width 16 height 13
type input "[DATE]"
click at [676, 491] on input "Please format dates MM/DD/YYYY" at bounding box center [686, 489] width 48 height 13
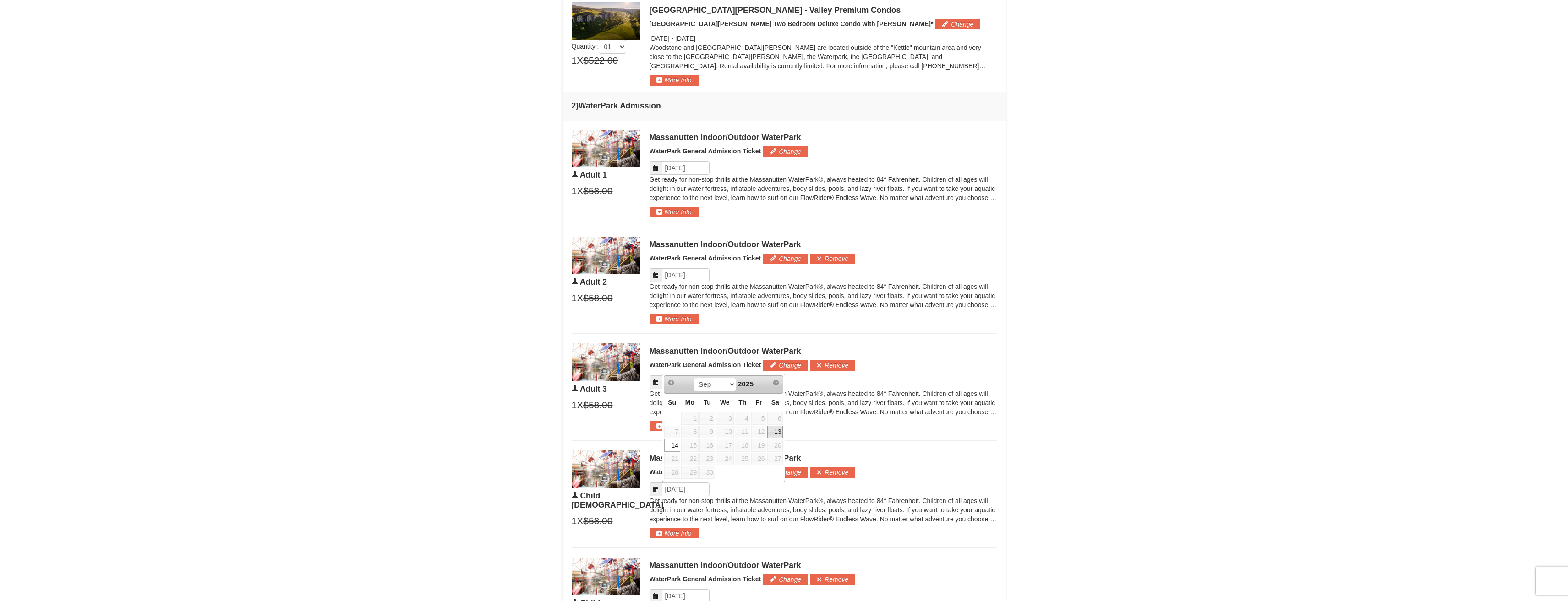
click at [777, 431] on link "13" at bounding box center [774, 432] width 16 height 13
type input "[DATE]"
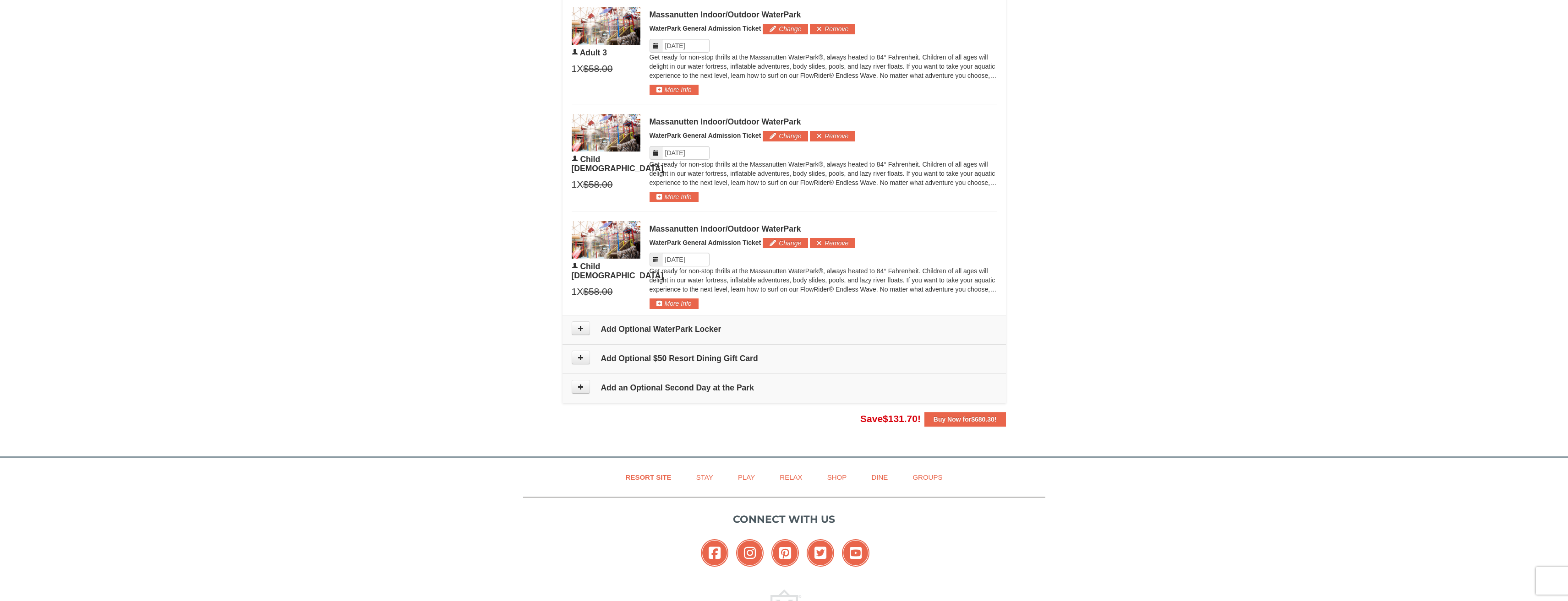
scroll to position [761, 0]
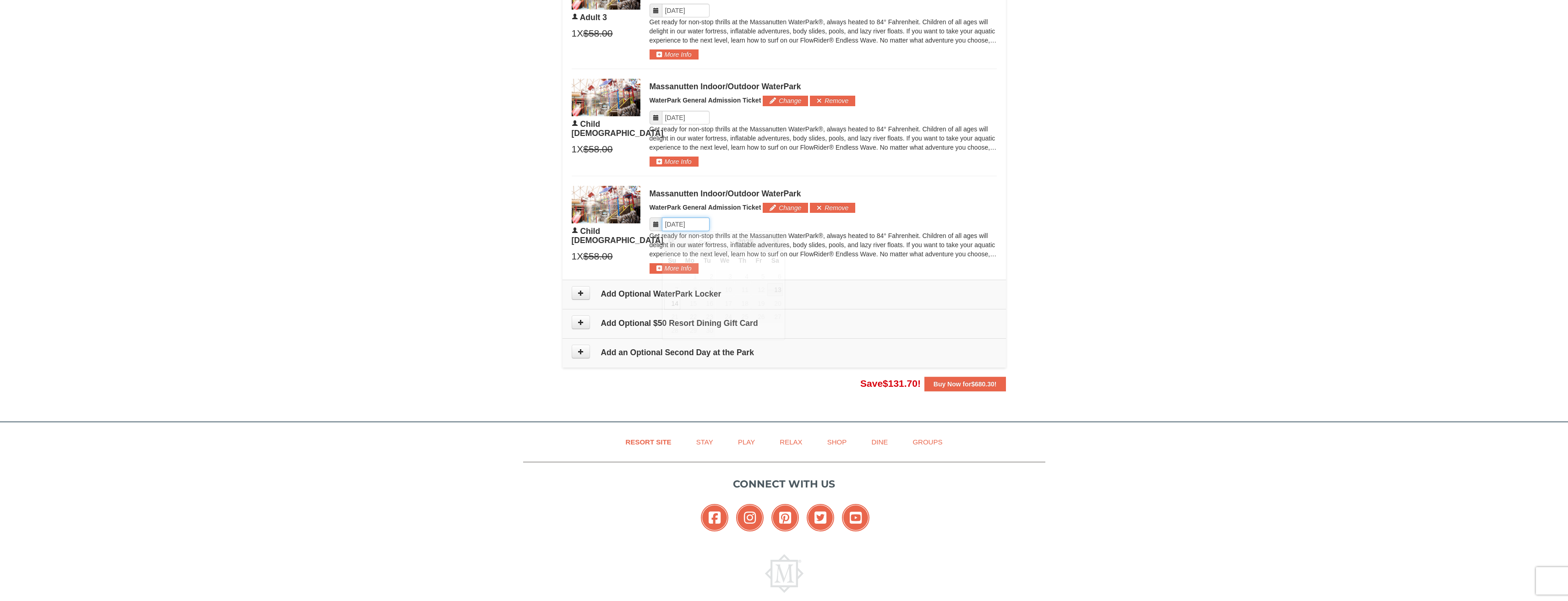
click at [686, 230] on input "Please format dates MM/DD/YYYY" at bounding box center [686, 224] width 48 height 13
click at [778, 292] on link "13" at bounding box center [774, 289] width 16 height 13
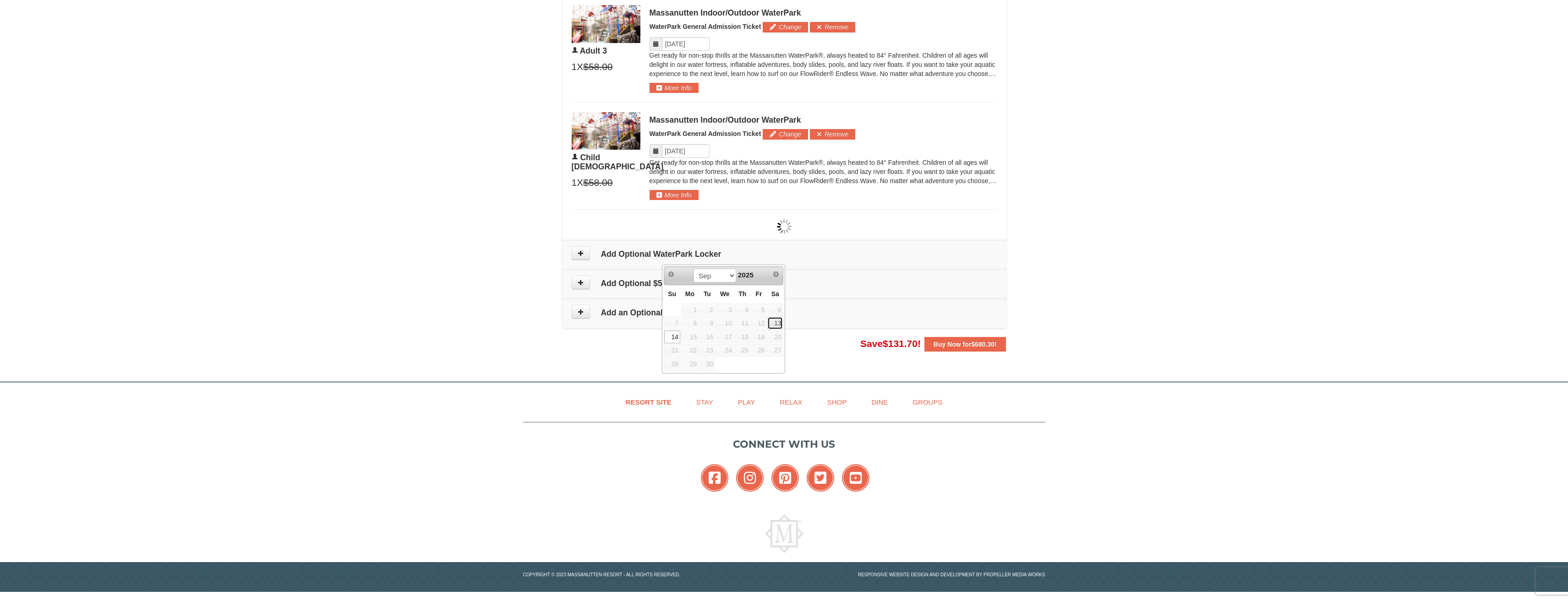
type input "[DATE]"
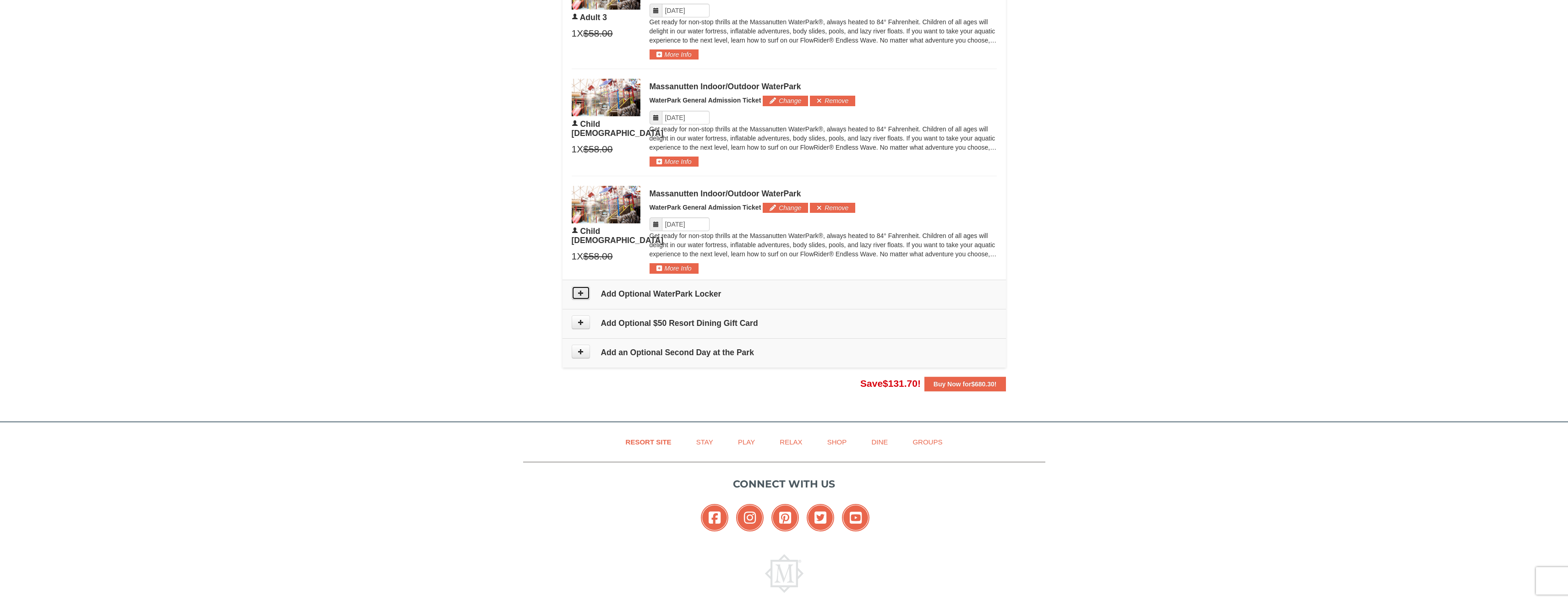
click at [582, 293] on icon at bounding box center [580, 293] width 7 height 7
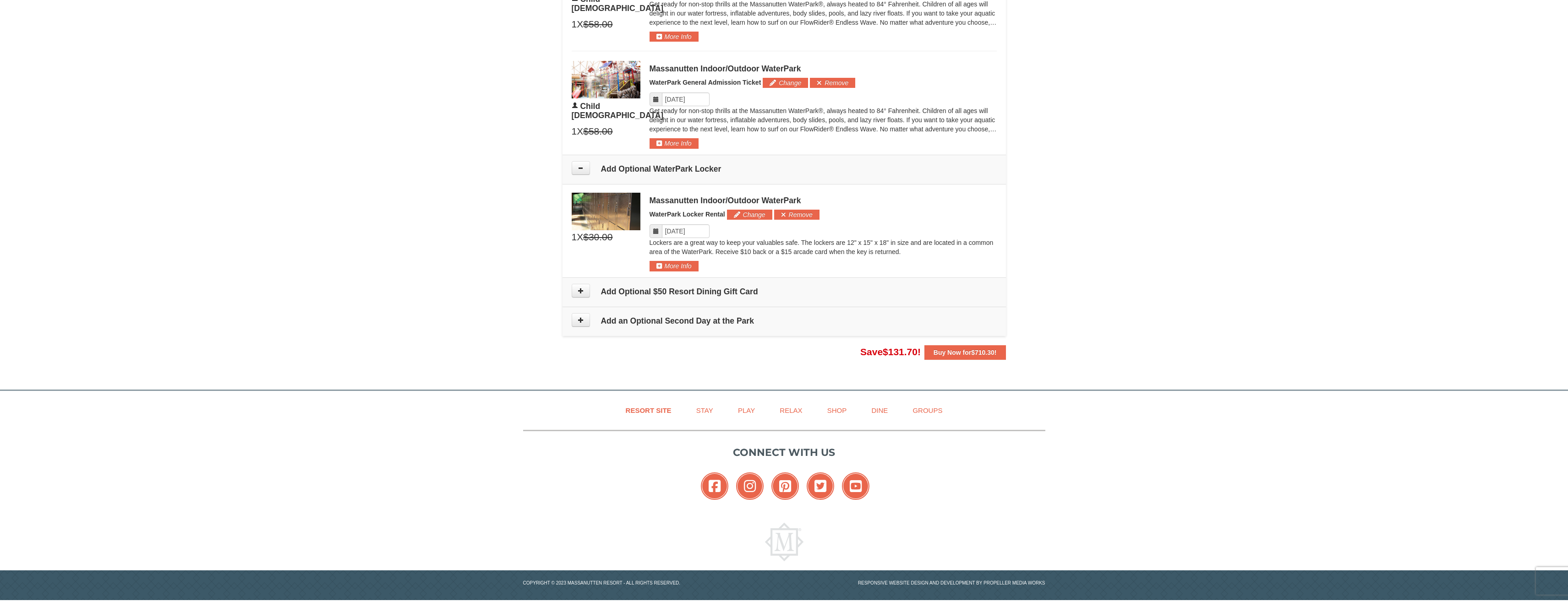
scroll to position [893, 0]
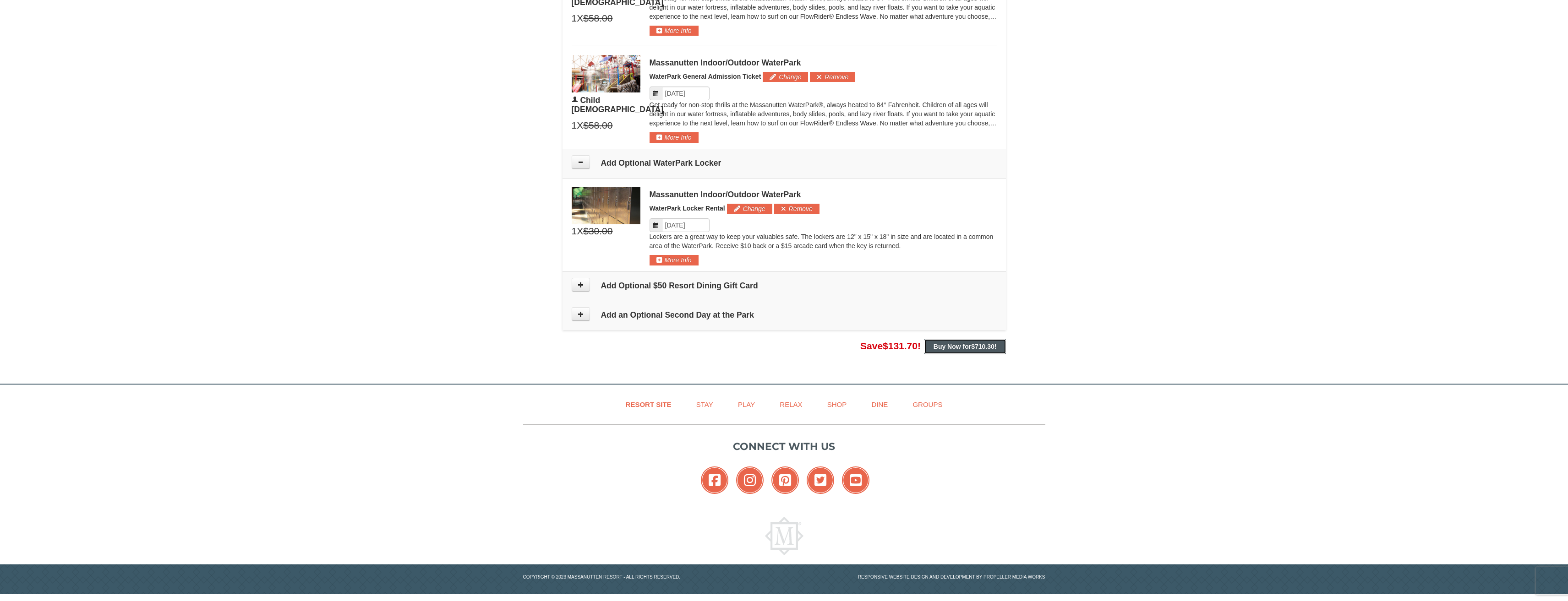
click at [964, 344] on strong "Buy Now for $710.30 !" at bounding box center [965, 347] width 63 height 7
click at [967, 343] on strong "Buy Now for $710.30 !" at bounding box center [965, 347] width 63 height 7
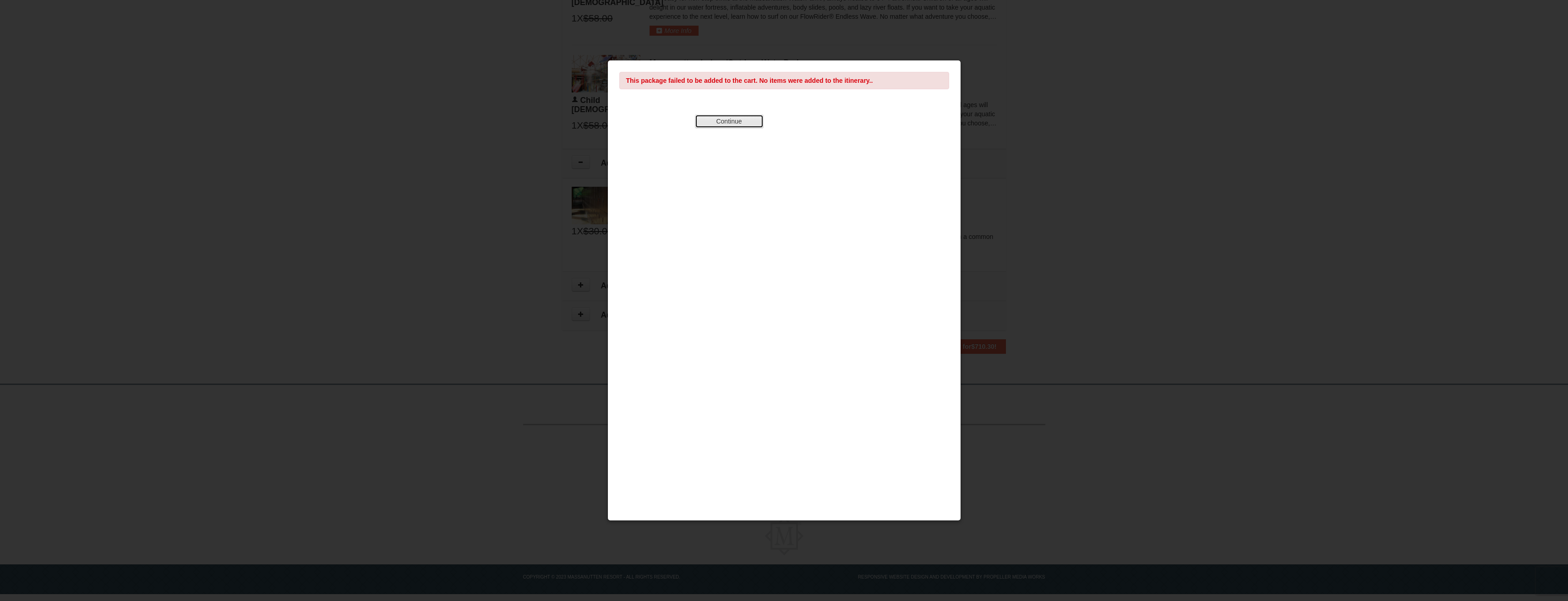
click at [736, 125] on button "Continue" at bounding box center [729, 121] width 69 height 13
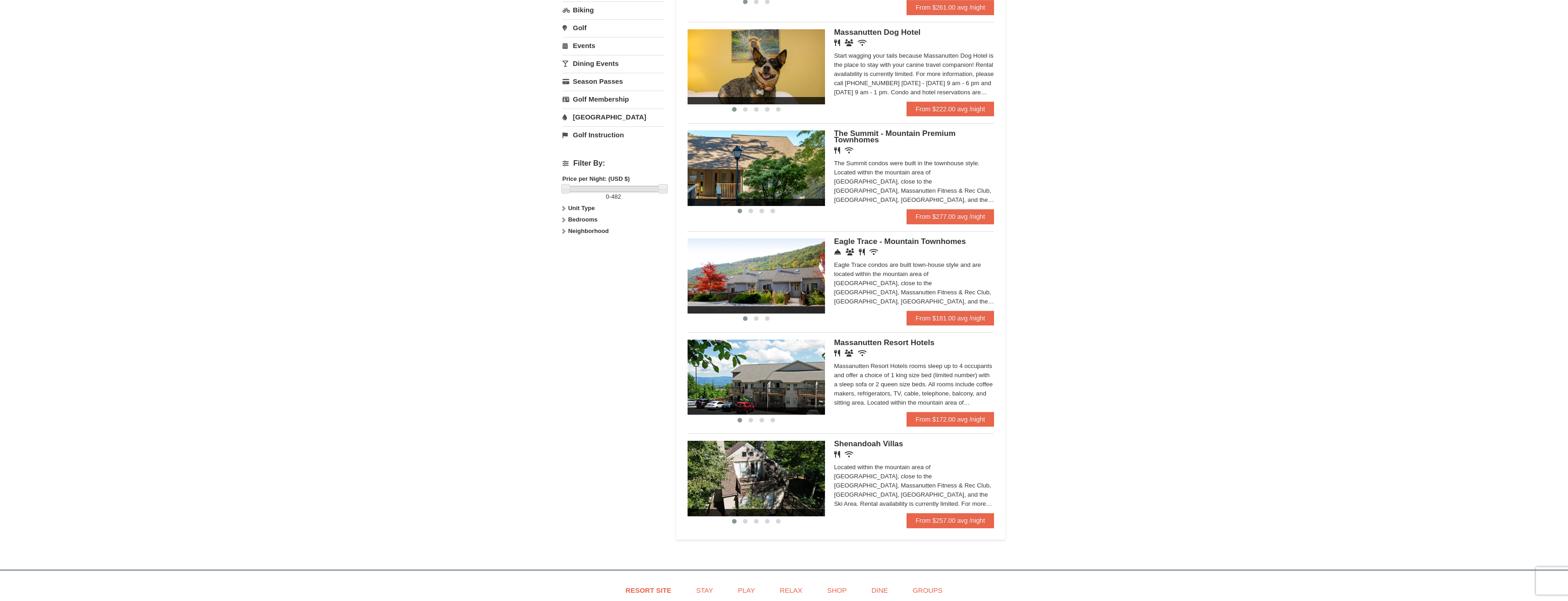
drag, startPoint x: 1574, startPoint y: 80, endPoint x: 1534, endPoint y: 236, distance: 161.0
click at [1534, 236] on html "Browser Not Supported We notice you are using a browser which will not provide …" at bounding box center [784, 255] width 1568 height 1068
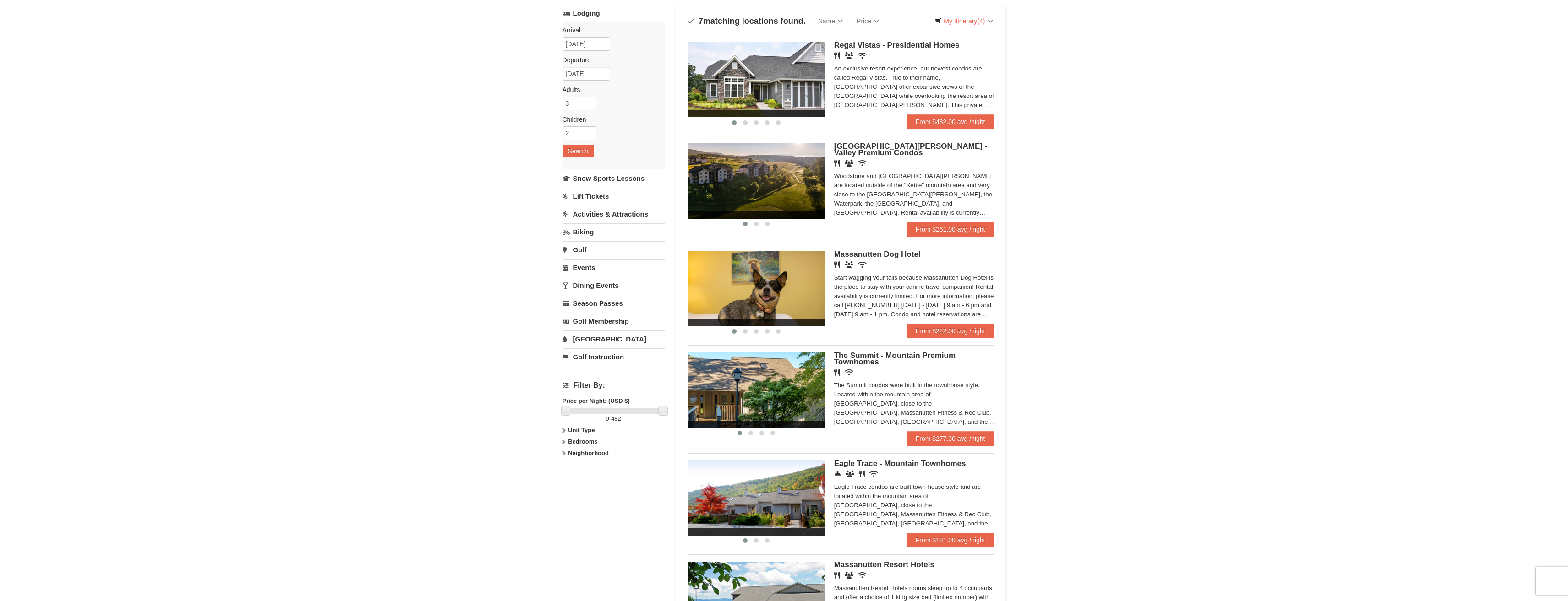
scroll to position [22, 0]
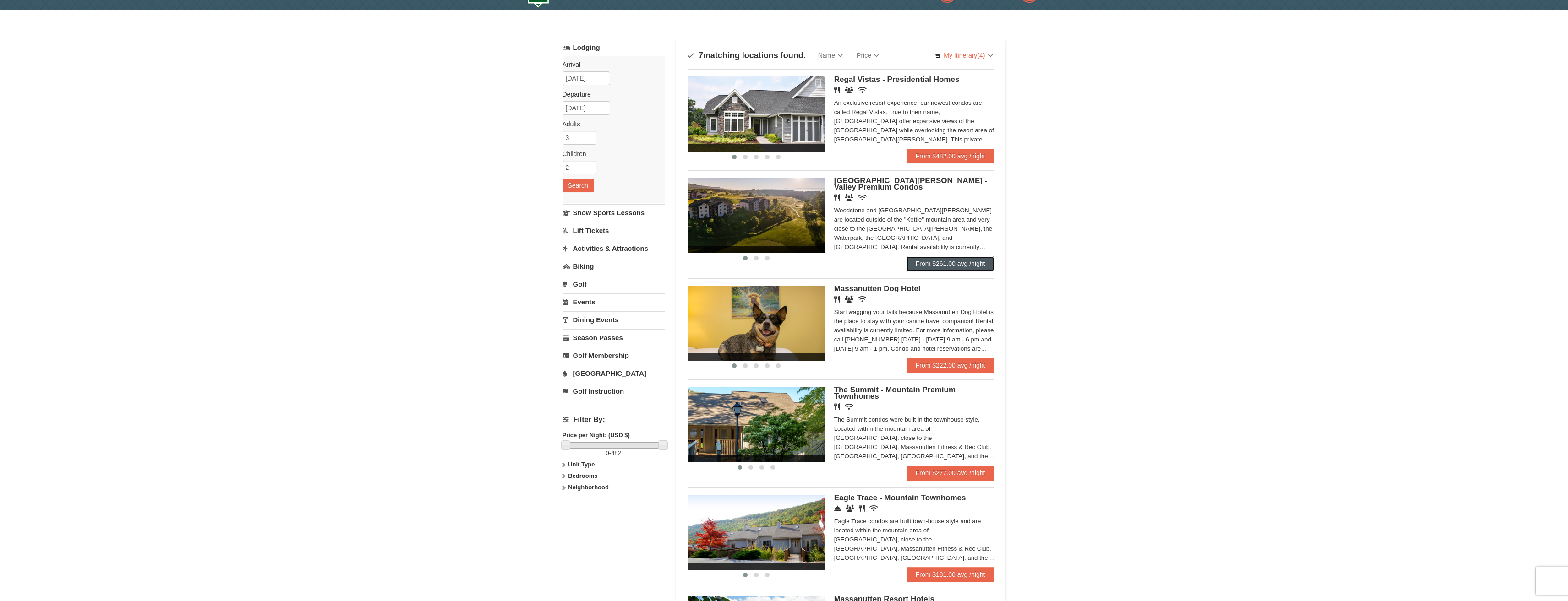
click at [961, 262] on link "From $261.00 avg /night" at bounding box center [950, 264] width 88 height 15
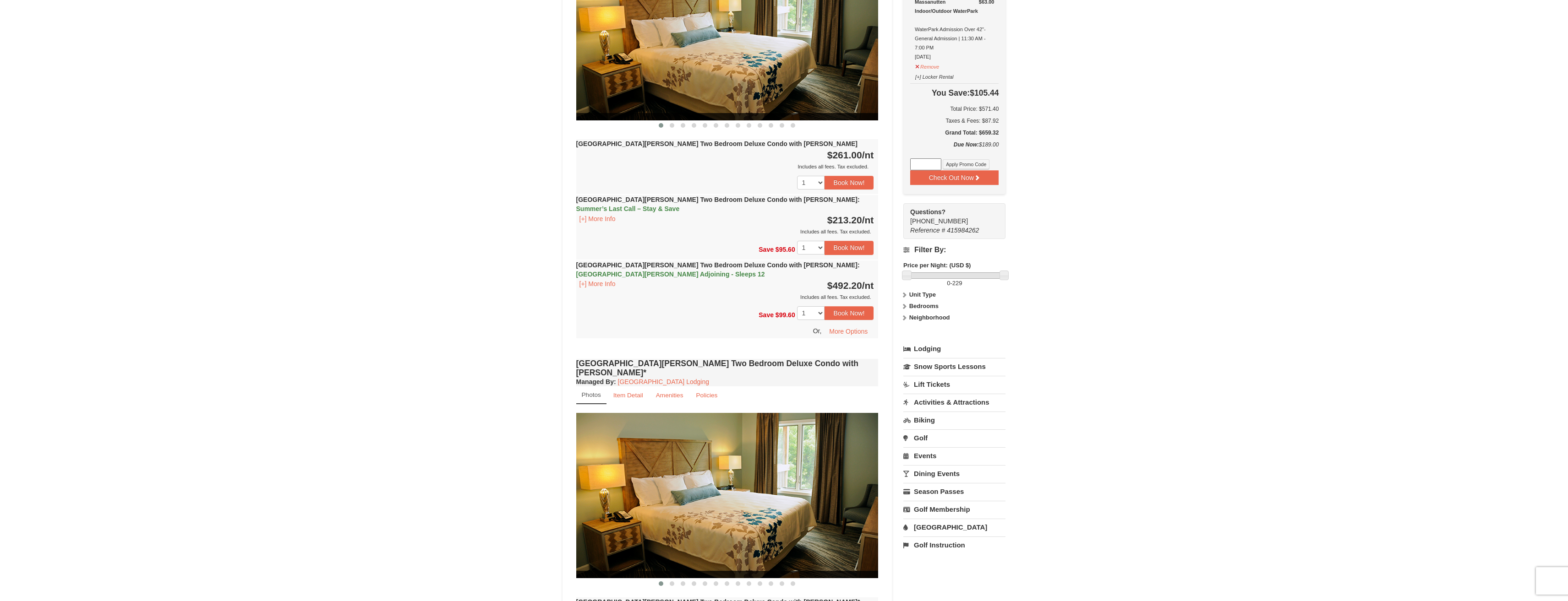
scroll to position [445, 0]
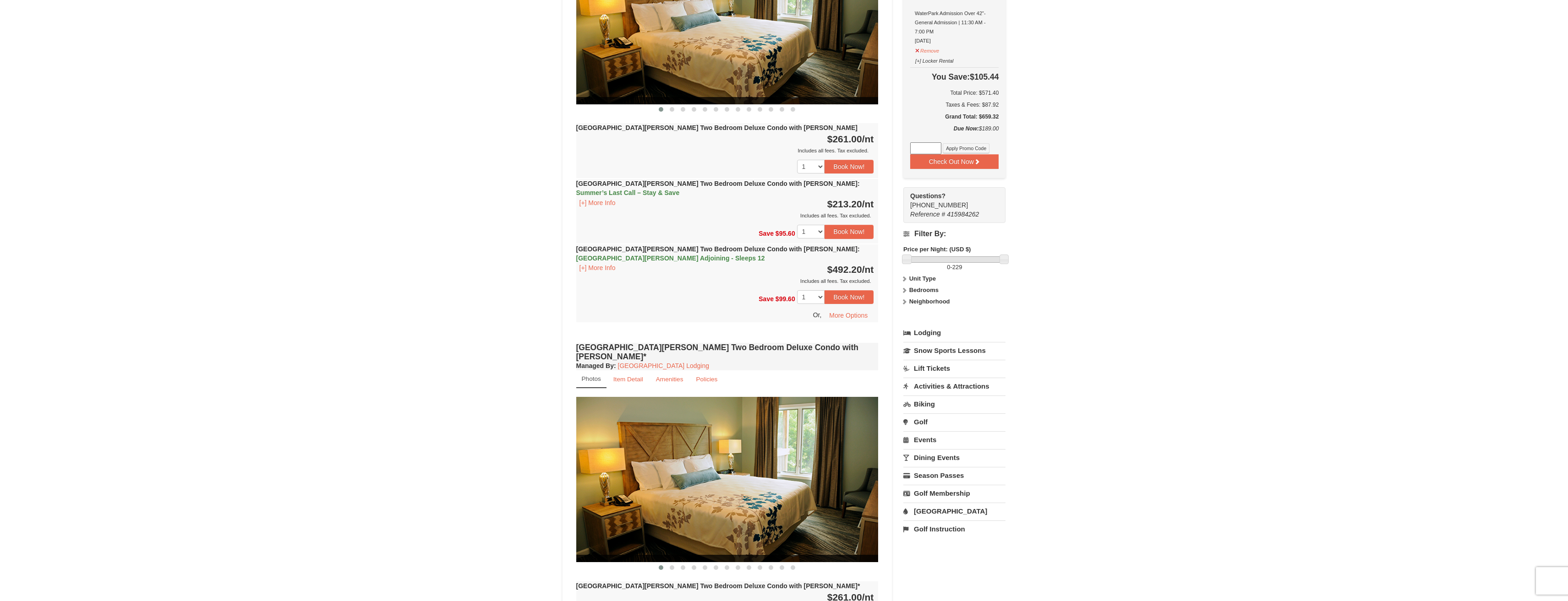
click at [945, 503] on link "Water Park" at bounding box center [954, 511] width 102 height 17
click at [938, 535] on input "[DATE]" at bounding box center [927, 542] width 48 height 13
click at [1016, 472] on link "13" at bounding box center [1017, 469] width 16 height 13
type input "[DATE]"
click at [929, 563] on button "Search" at bounding box center [919, 569] width 31 height 13
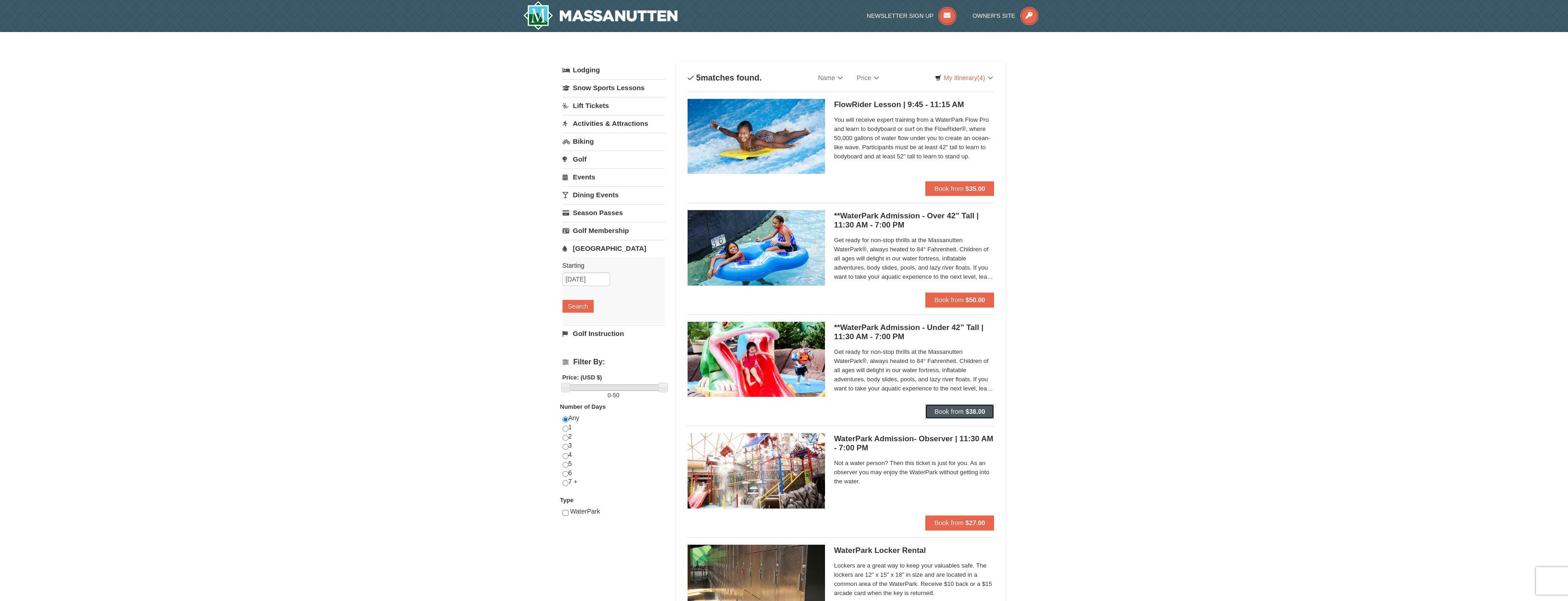
click at [970, 410] on strong "$38.00" at bounding box center [975, 412] width 19 height 7
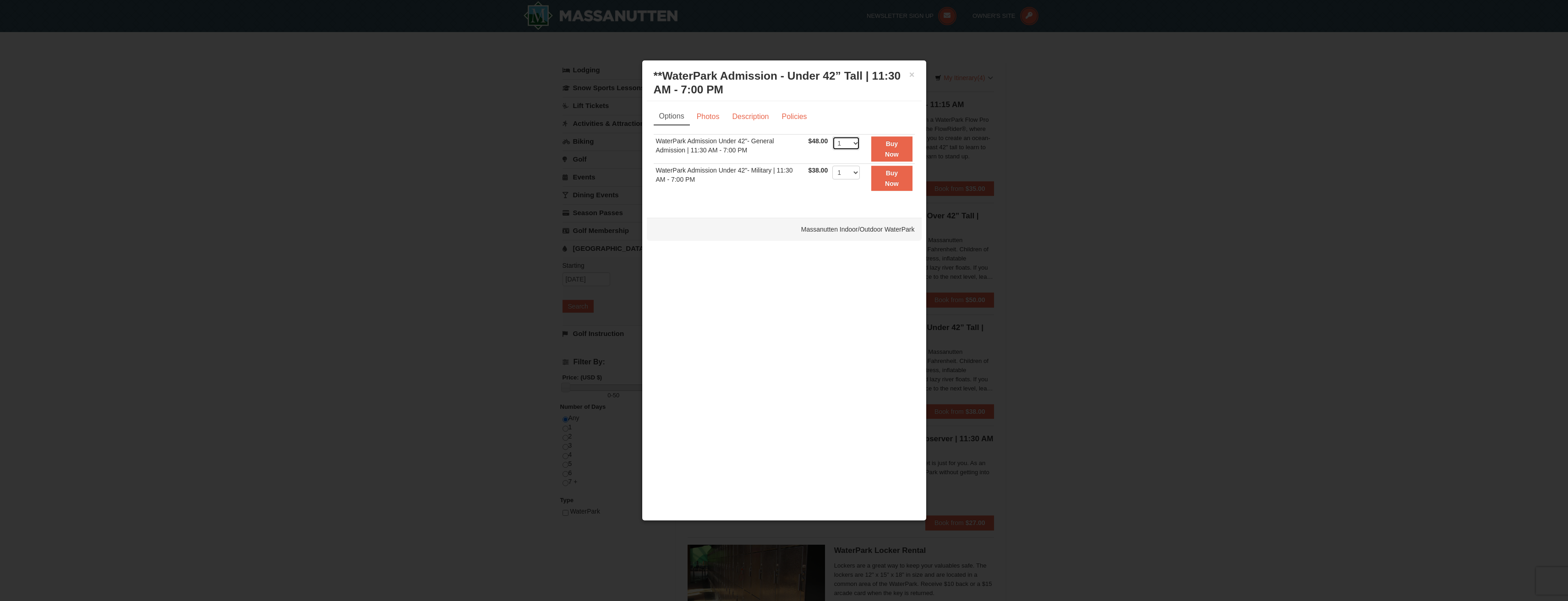
click at [856, 147] on select "1 2 3 4 5 6 7 8 9 10 11 12 13 14 15 16 17 18 19 20 21 22" at bounding box center [846, 143] width 28 height 13
select select "2"
click at [832, 136] on select "1 2 3 4 5 6 7 8 9 10 11 12 13 14 15 16 17 18 19 20 21 22" at bounding box center [846, 143] width 28 height 13
click at [886, 151] on strong "Buy Now" at bounding box center [891, 148] width 13 height 17
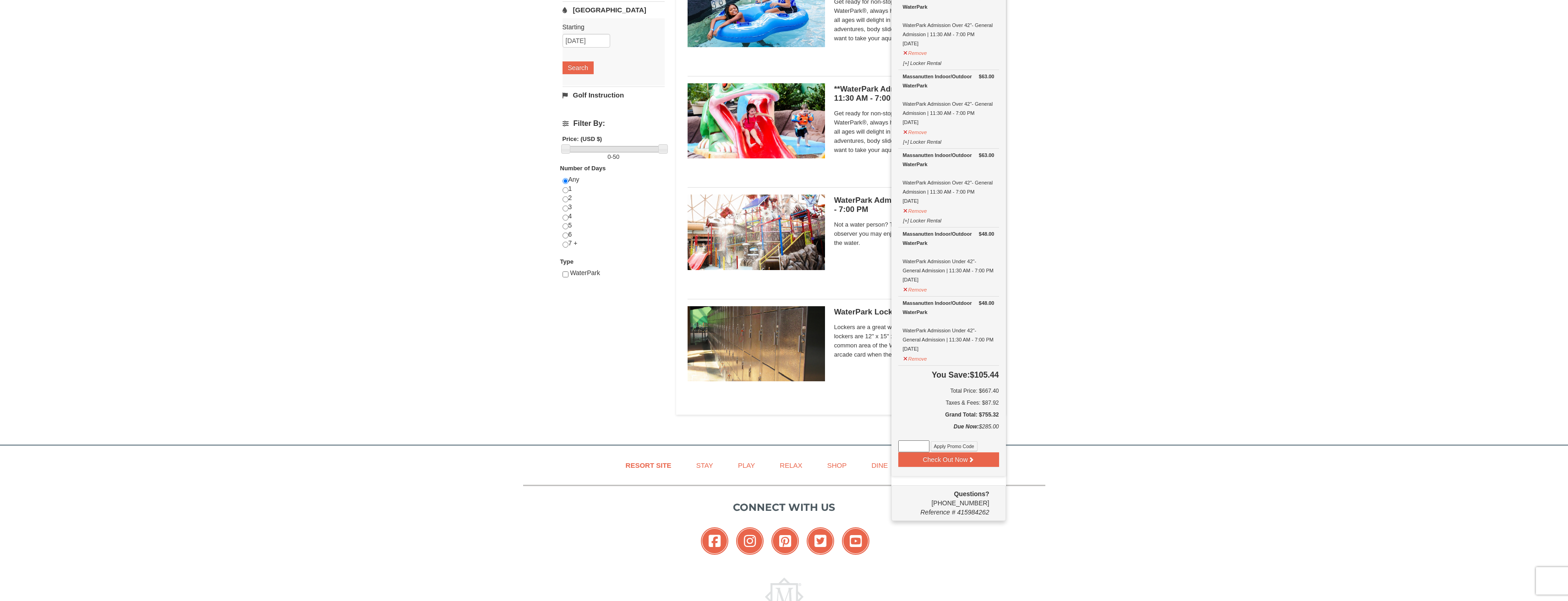
scroll to position [239, 0]
click at [968, 456] on icon at bounding box center [970, 459] width 7 height 7
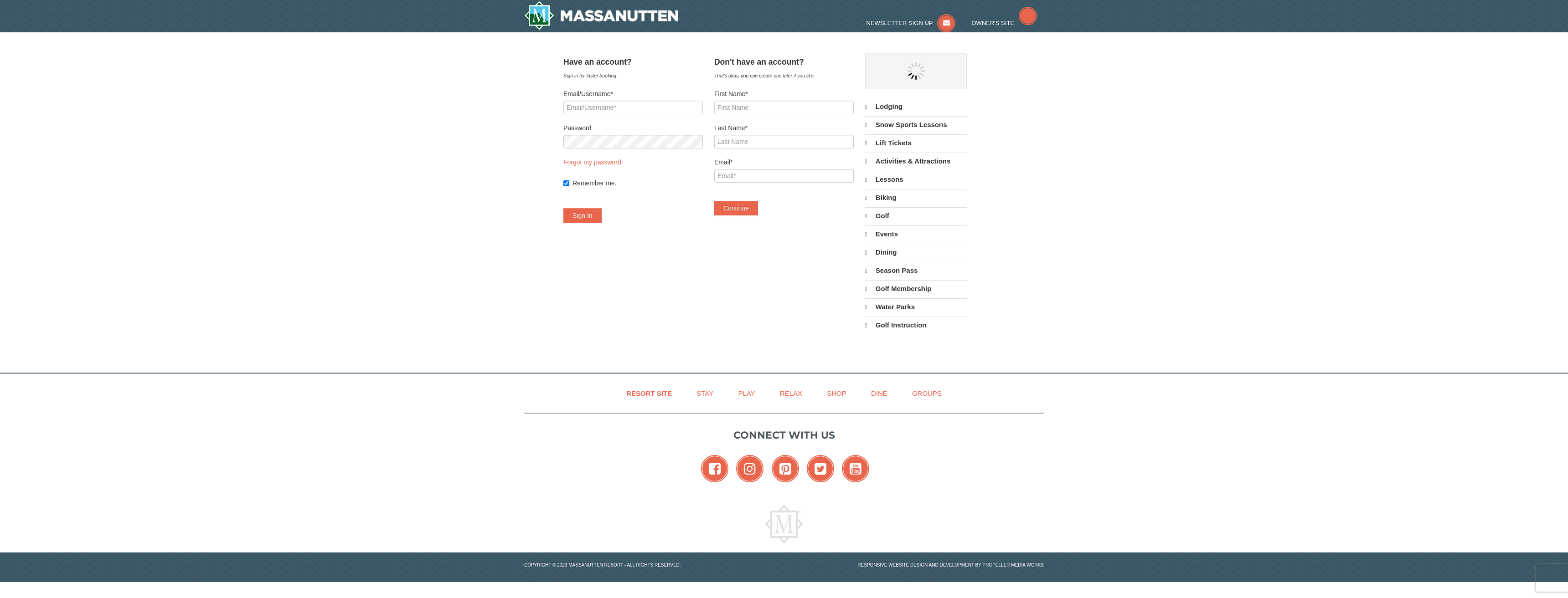
select select "9"
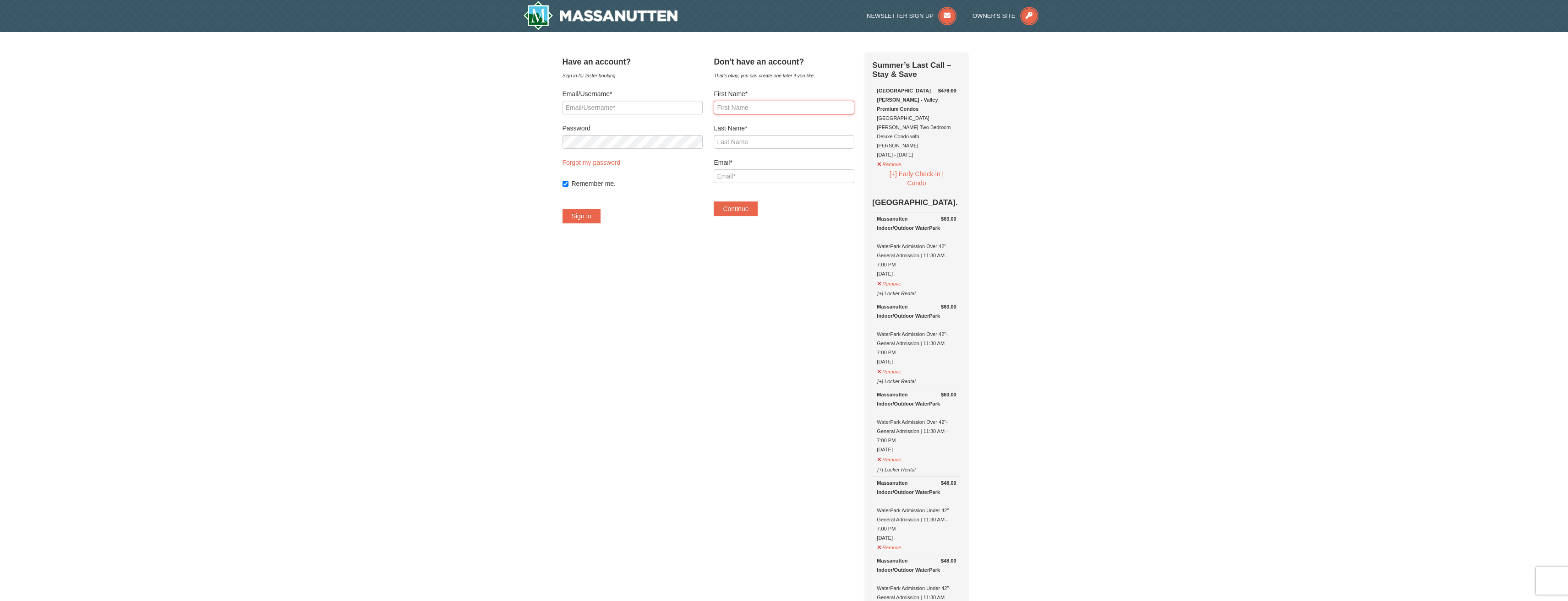
click at [817, 110] on input "First Name*" at bounding box center [784, 107] width 140 height 13
type input "[PERSON_NAME]"
click at [784, 150] on form "First Name* [PERSON_NAME] Name* Email* Continue" at bounding box center [784, 153] width 140 height 127
click at [786, 143] on input "Last Name*" at bounding box center [784, 142] width 140 height 13
type input "[PERSON_NAME]"
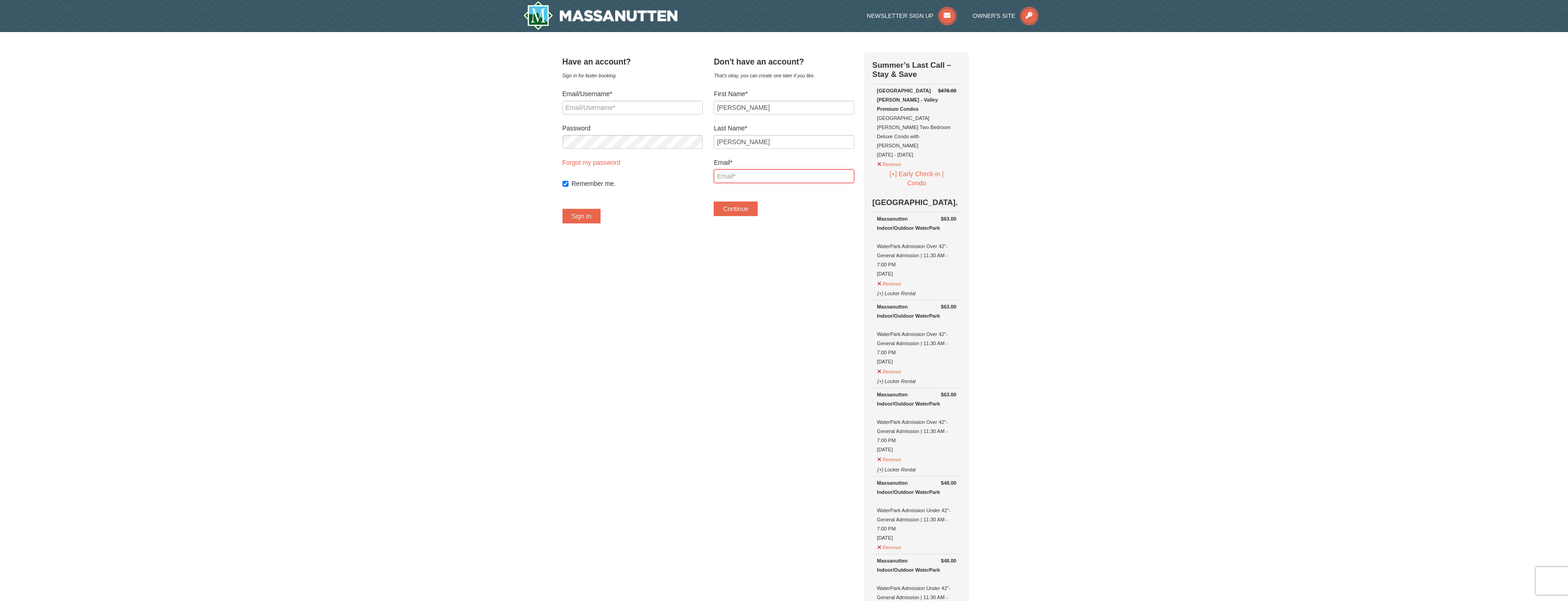
click at [786, 183] on input "Email*" at bounding box center [784, 176] width 140 height 13
type input "[EMAIL_ADDRESS][DOMAIN_NAME]"
click at [754, 215] on button "Continue" at bounding box center [736, 209] width 44 height 15
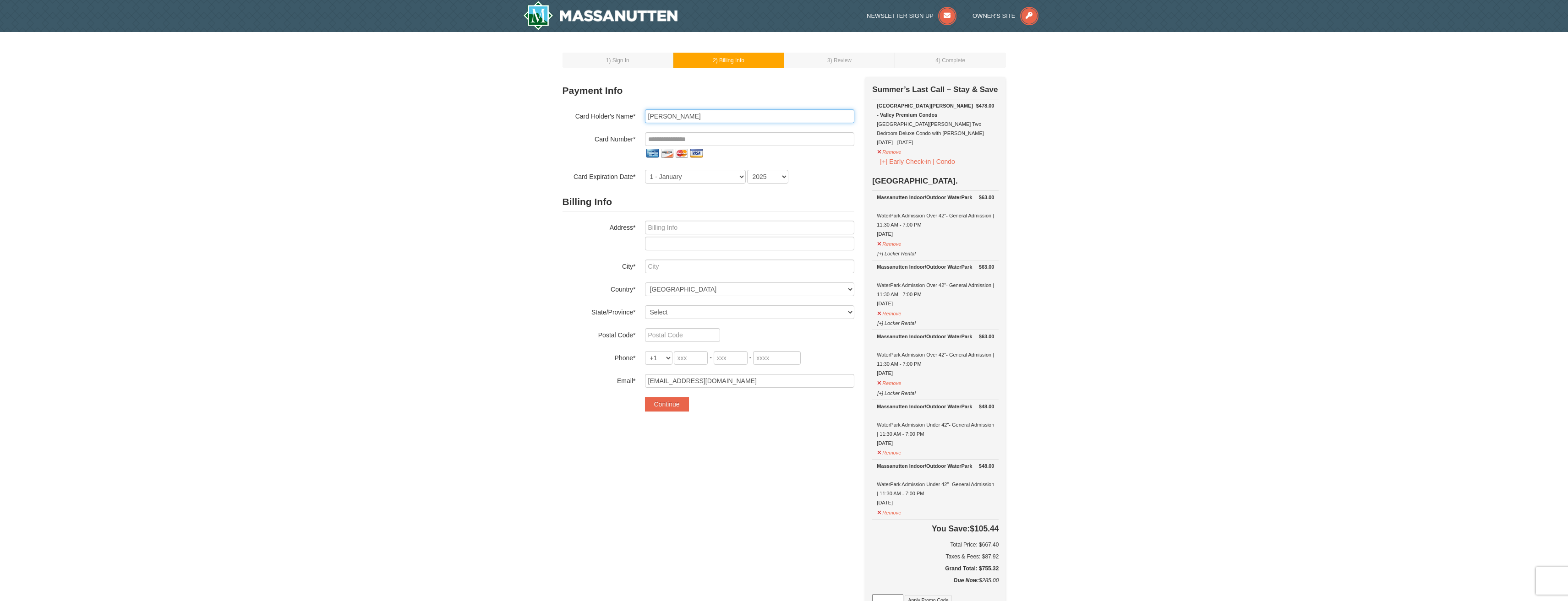
drag, startPoint x: 720, startPoint y: 116, endPoint x: 553, endPoint y: 116, distance: 167.0
click at [553, 116] on div "1 ) Sign In 2 ) Billing Info 3 ) Review ) Complete ×" at bounding box center [784, 462] width 462 height 843
type input "[PERSON_NAME]"
type input "**********"
click at [696, 179] on select "1 - January 2 - February 3 - March 4 - April 5 - May 6 - June 7 - July 8 - Augu…" at bounding box center [694, 177] width 101 height 13
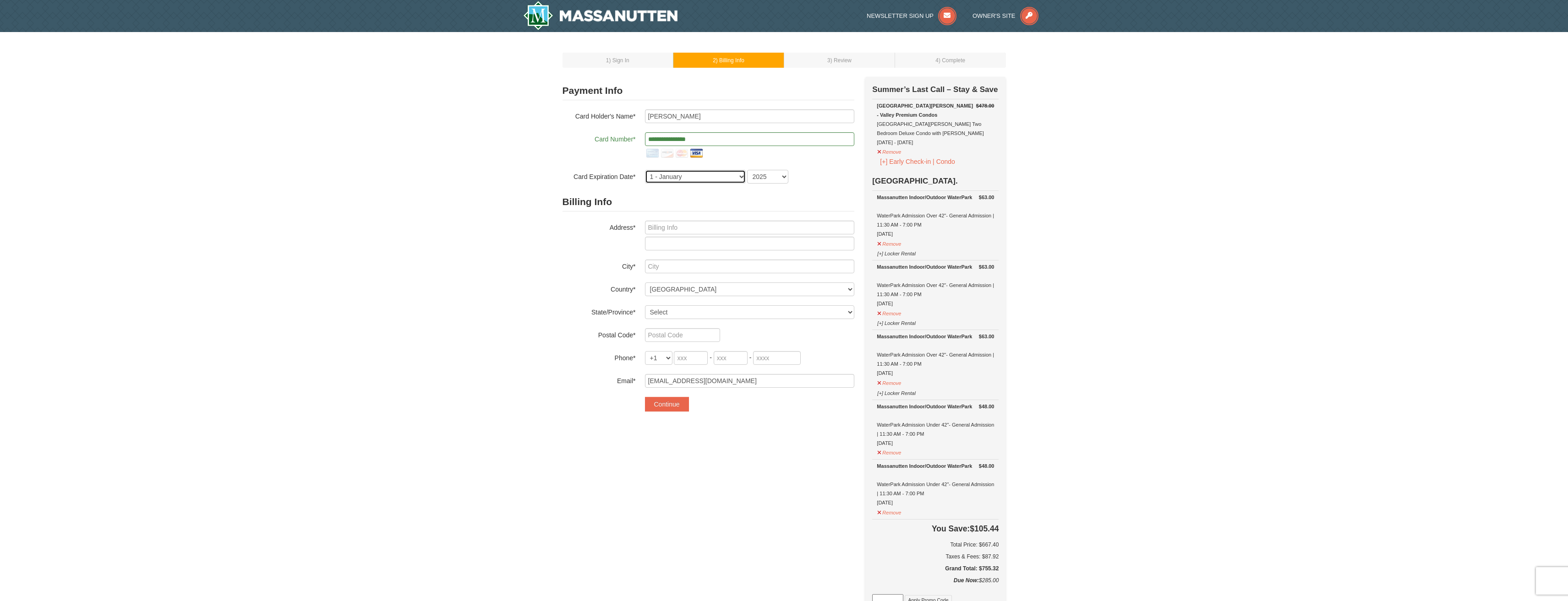
select select "8"
click at [645, 170] on select "1 - January 2 - February 3 - March 4 - April 5 - May 6 - June 7 - July 8 - Augu…" at bounding box center [694, 177] width 101 height 13
click at [780, 176] on select "2025 2026 2027 2028 2029 2030 2031 2032 2033 2034" at bounding box center [767, 177] width 41 height 13
select select "2029"
click at [747, 170] on select "2025 2026 2027 2028 2029 2030 2031 2032 2033 2034" at bounding box center [767, 177] width 41 height 13
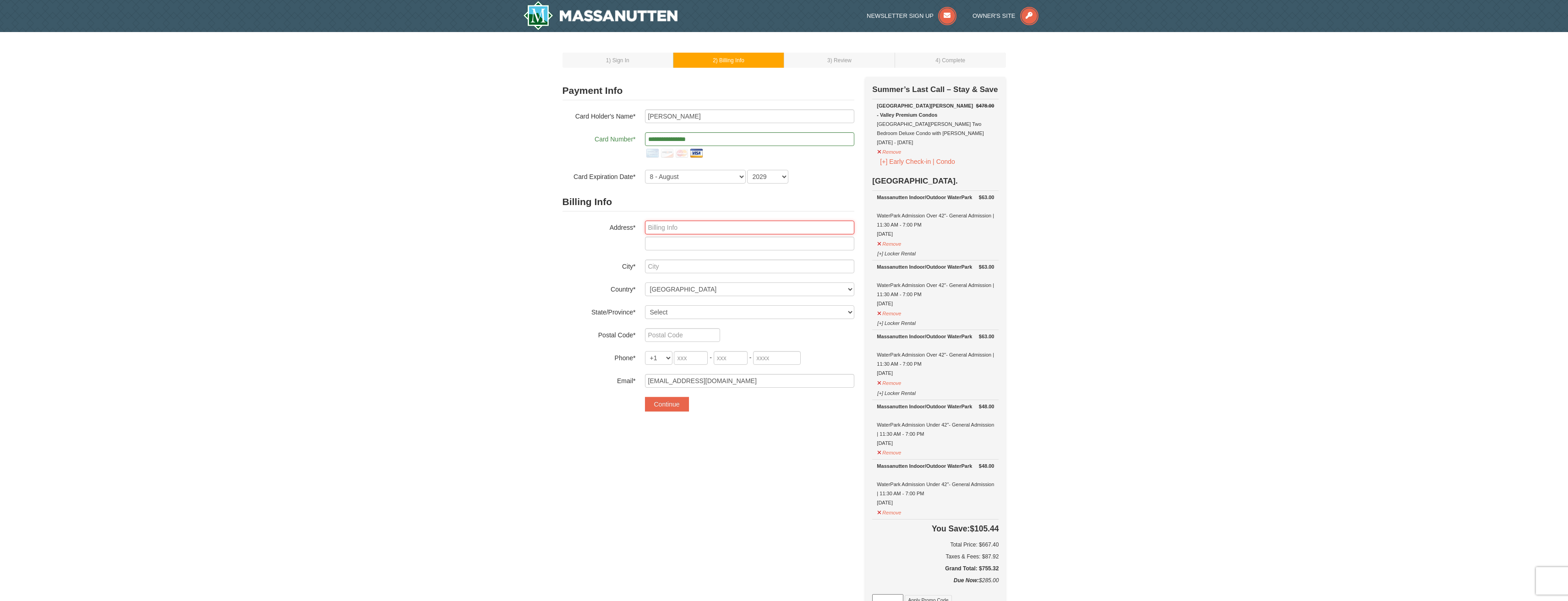
click at [771, 224] on input "text" at bounding box center [749, 227] width 210 height 13
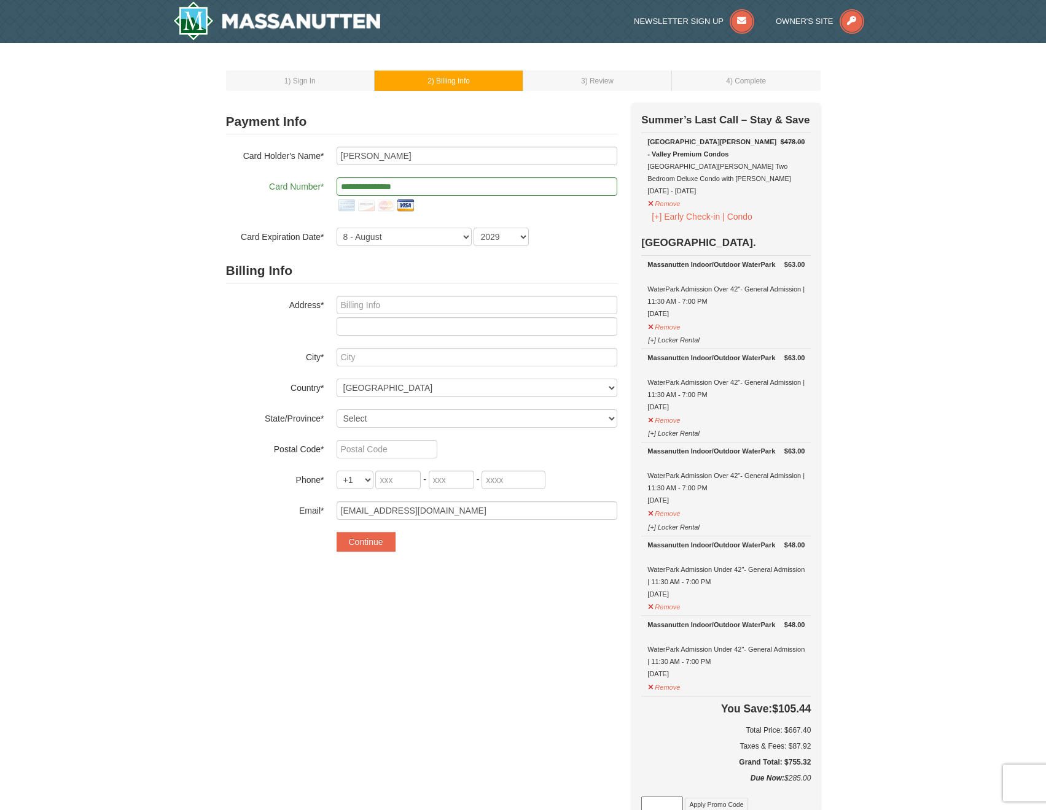
click at [914, 262] on div "1 ) Sign In 2 ) Billing Info 3 ) Review ) Complete ×" at bounding box center [523, 621] width 1046 height 1156
click at [406, 300] on input "text" at bounding box center [476, 305] width 281 height 18
type input "4006 Woodberry Meadow Drive"
type input "Fairfax"
select select "VA"
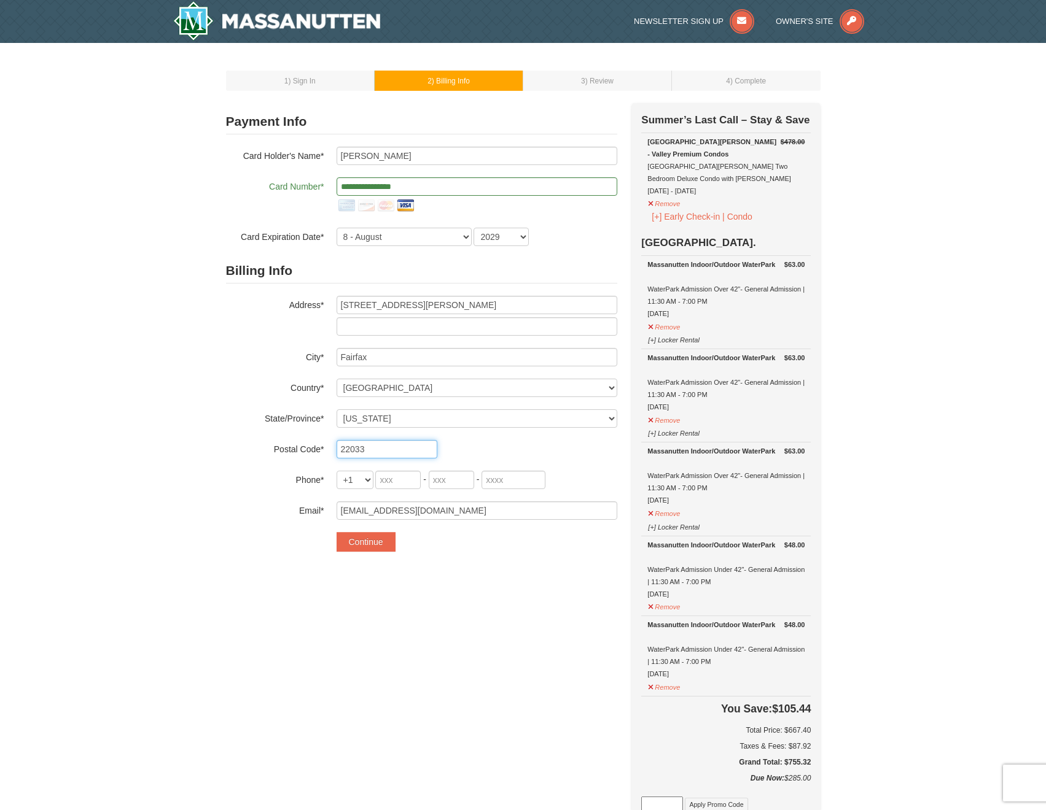
type input "22033"
type input "571"
type input "276"
type input "6392"
click at [928, 264] on div "1 ) Sign In 2 ) Billing Info 3 ) Review ) Complete ×" at bounding box center [523, 621] width 1046 height 1156
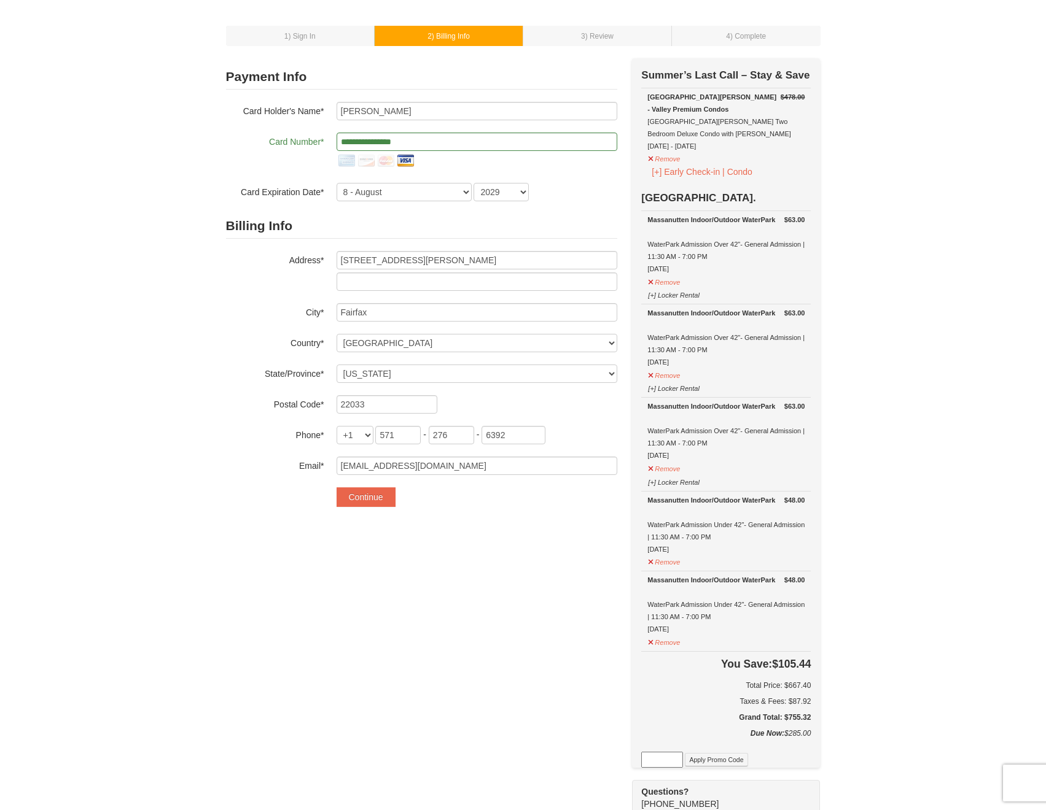
scroll to position [47, 0]
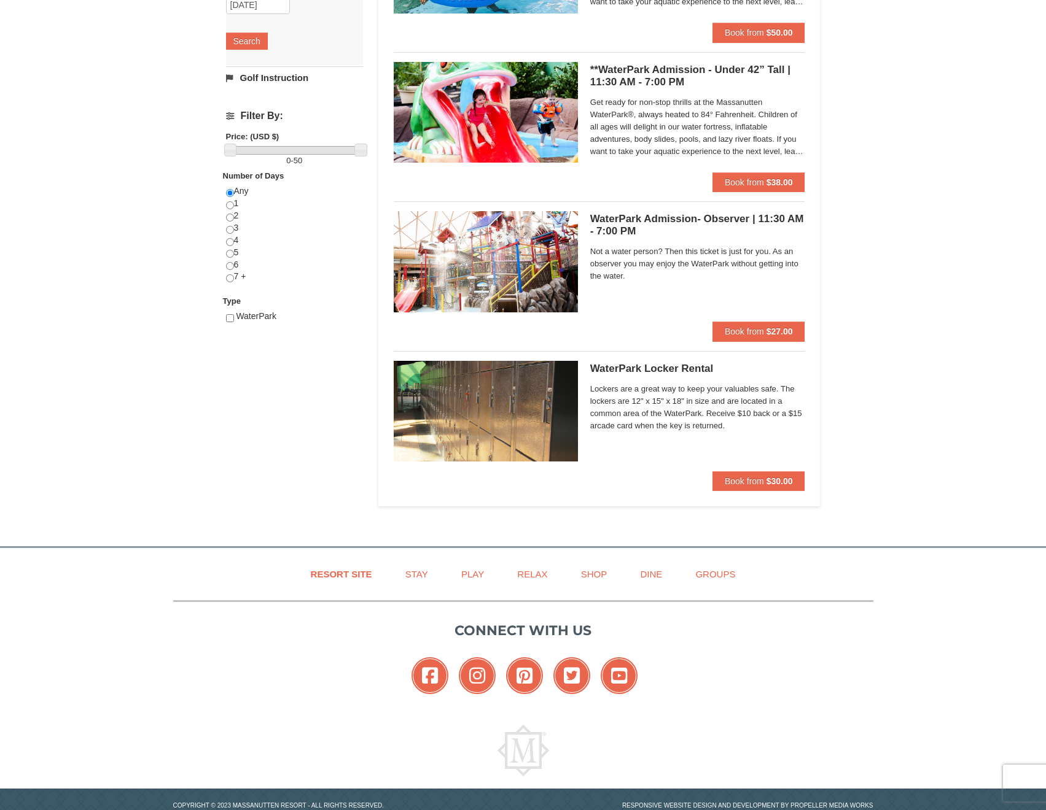
scroll to position [321, 0]
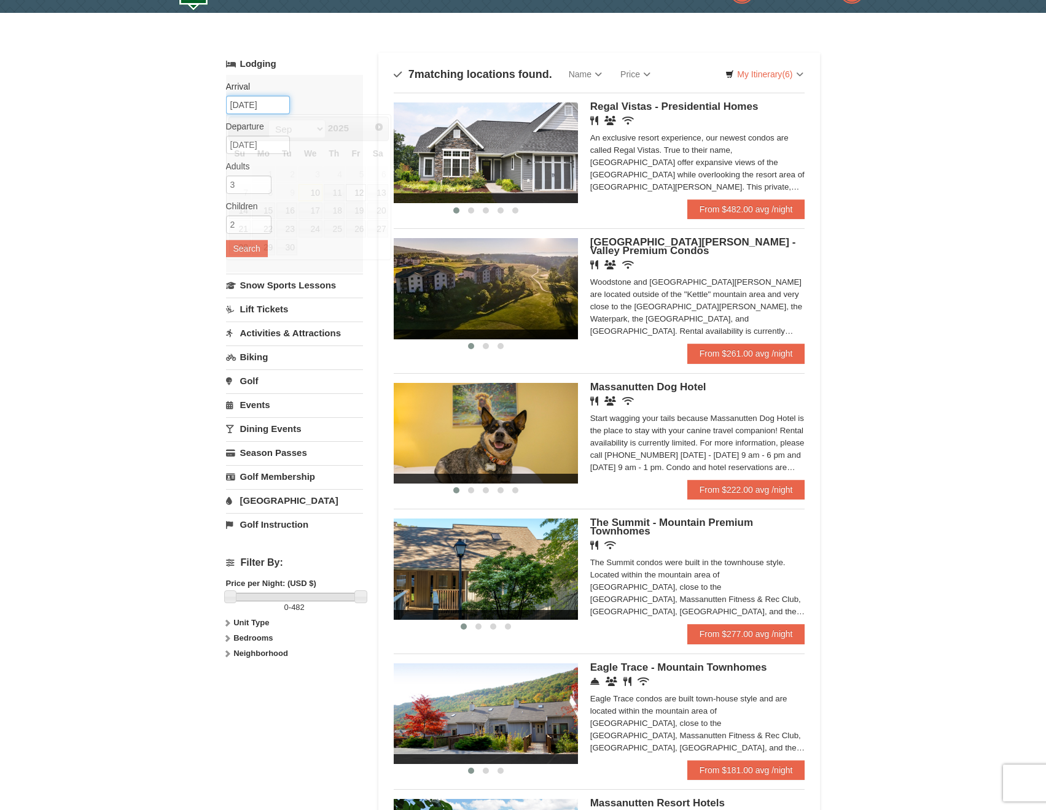
click at [258, 103] on input "09/12/2025" at bounding box center [258, 105] width 64 height 18
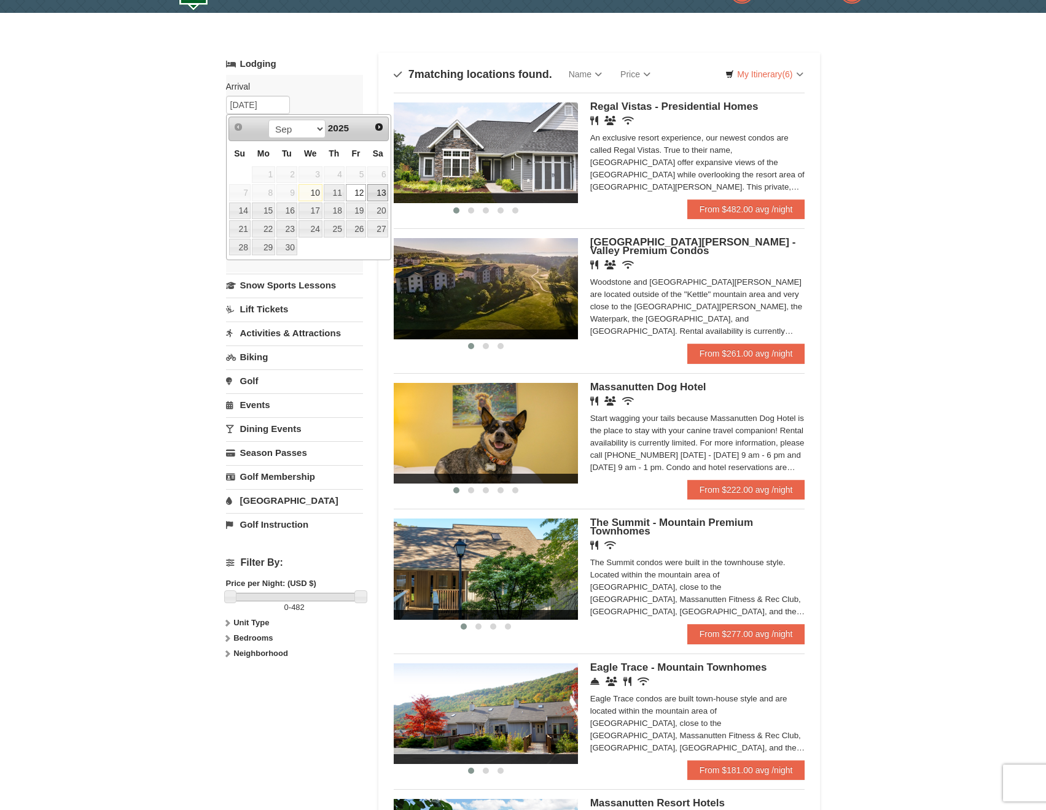
click at [387, 192] on link "13" at bounding box center [377, 192] width 21 height 17
type input "[DATE]"
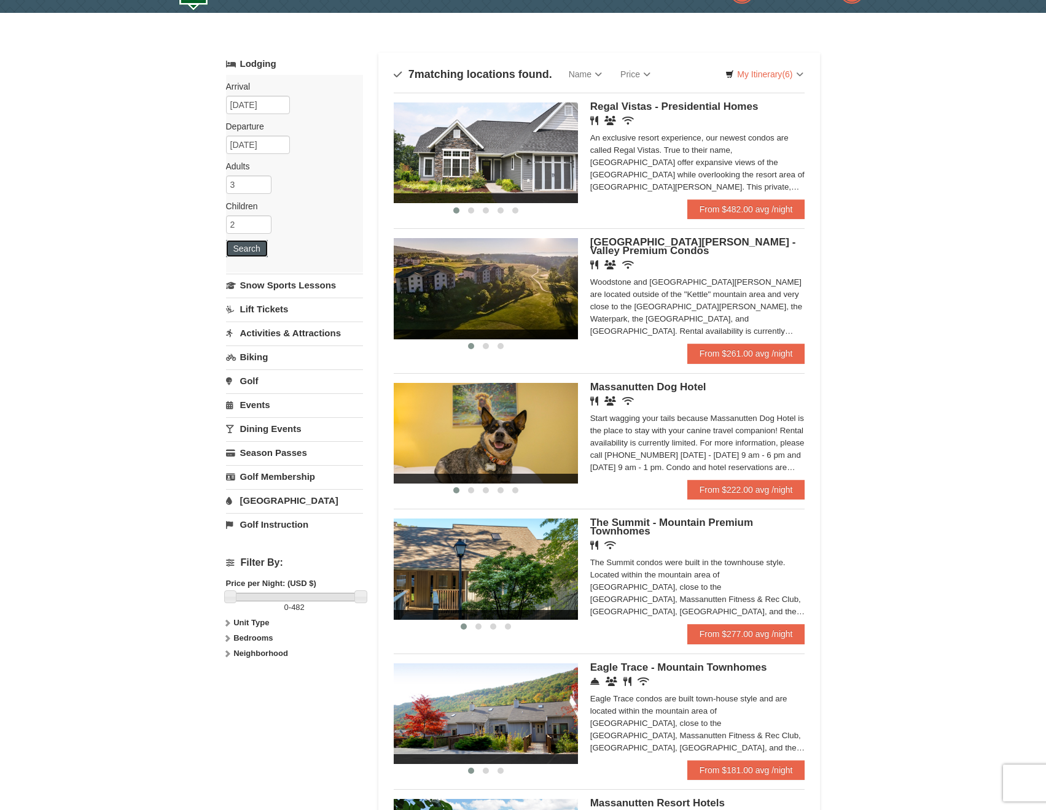
click at [249, 249] on button "Search" at bounding box center [247, 248] width 42 height 17
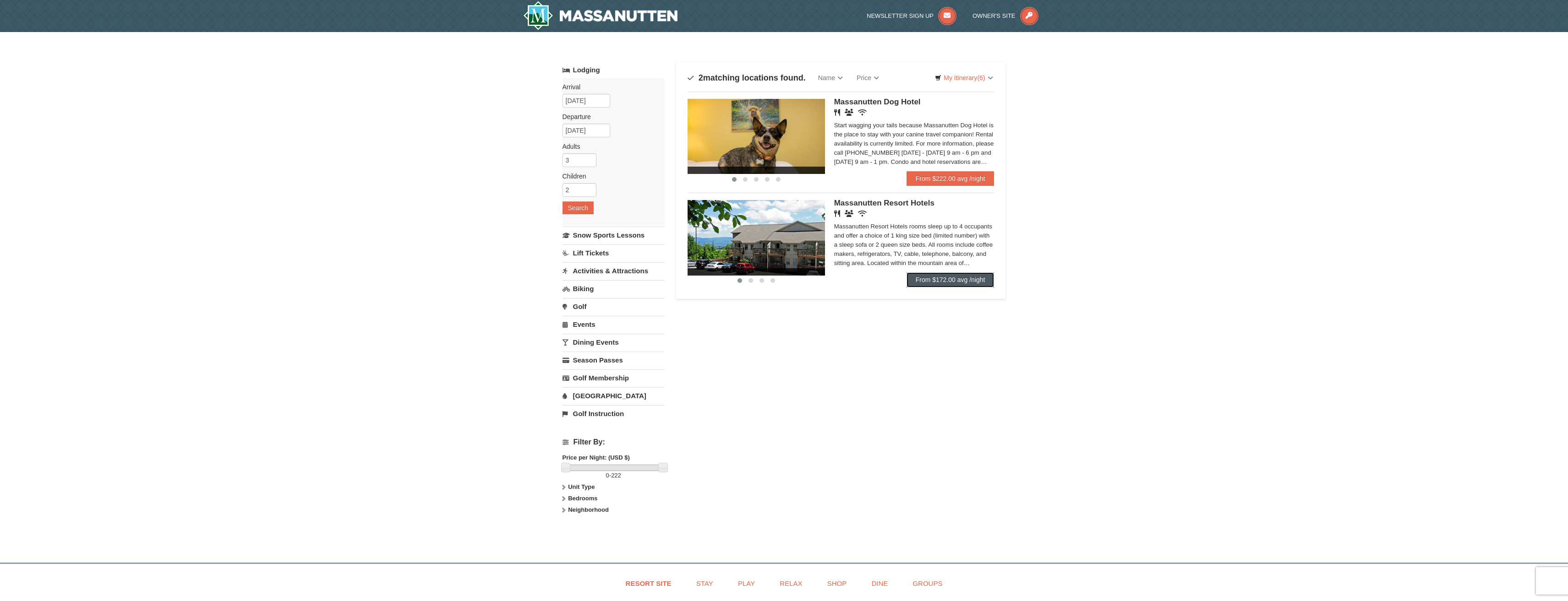
click at [780, 275] on link "From $172.00 avg /night" at bounding box center [950, 280] width 88 height 15
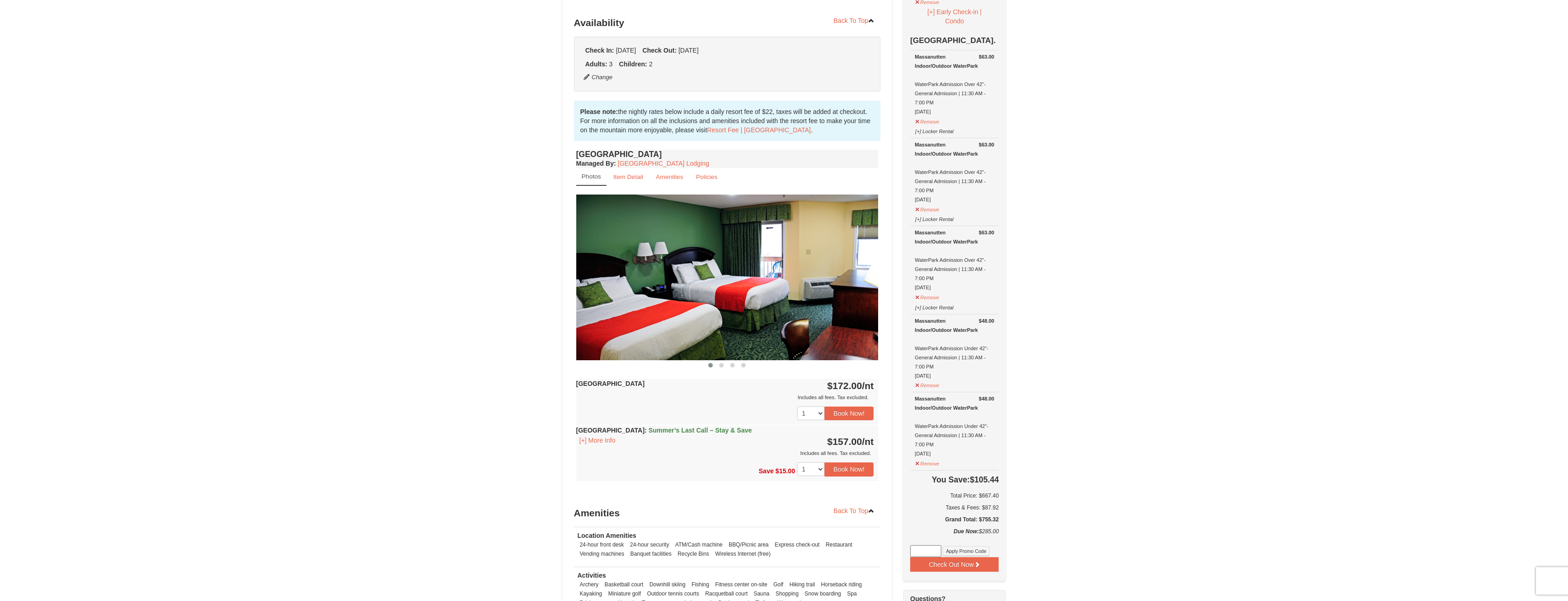
scroll to position [204, 0]
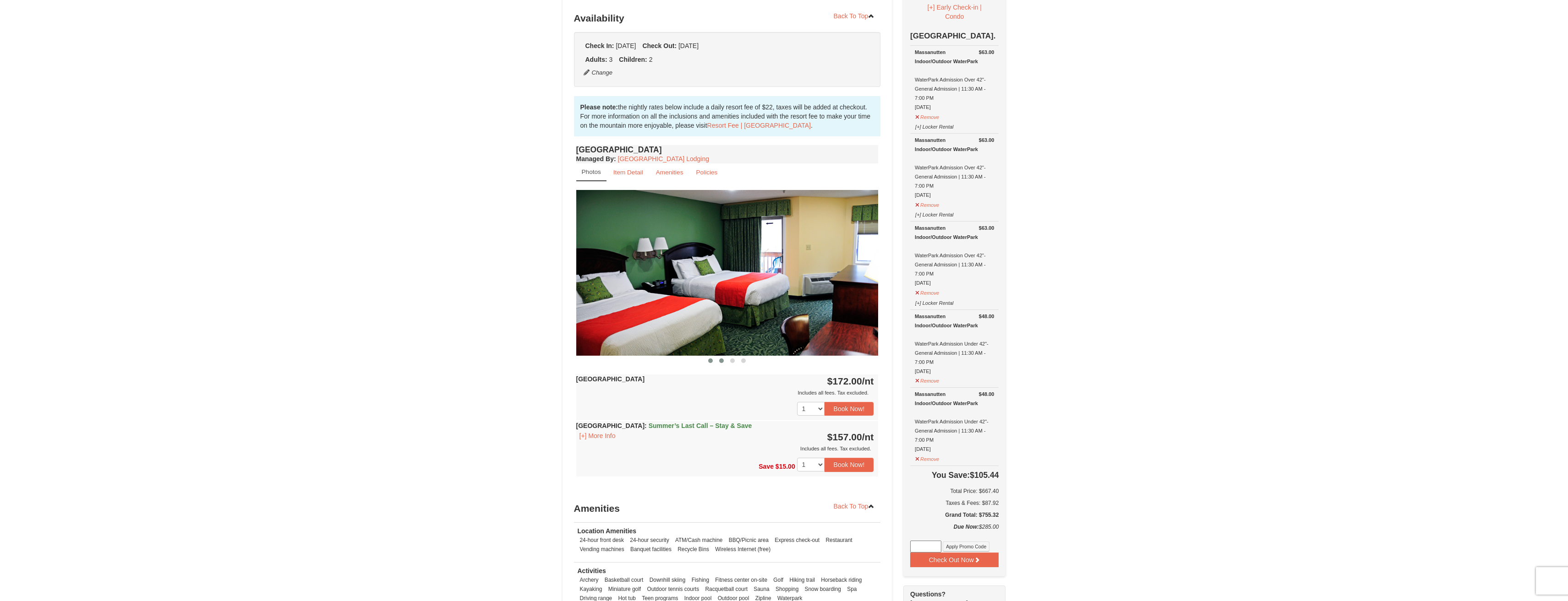
click at [721, 359] on span at bounding box center [721, 361] width 4 height 4
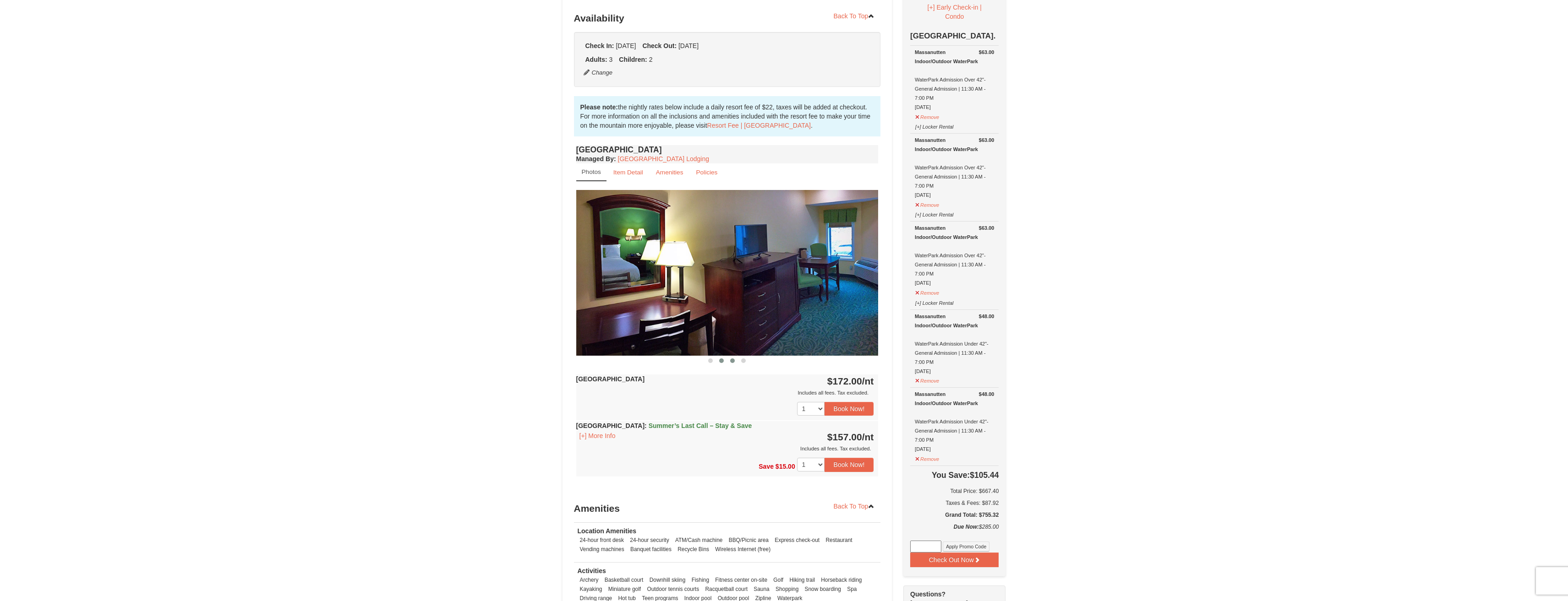
click at [730, 359] on button at bounding box center [732, 361] width 11 height 9
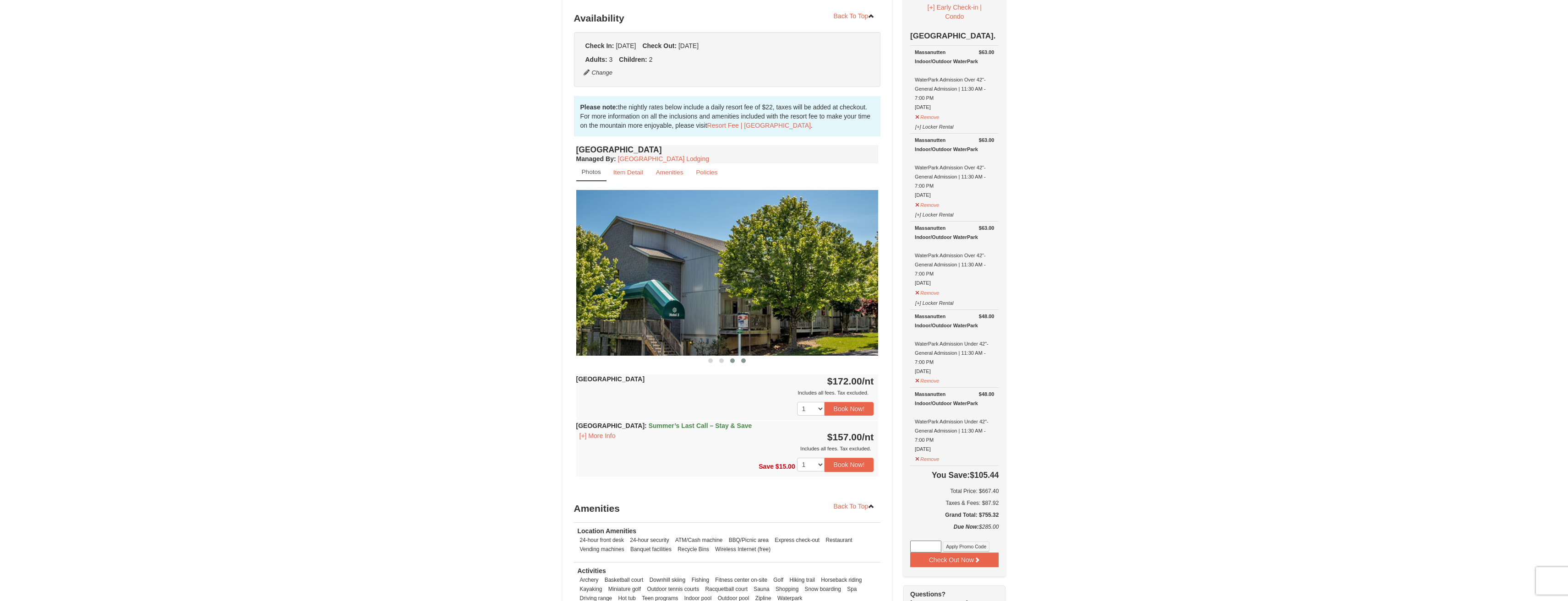
click at [742, 361] on span at bounding box center [743, 361] width 4 height 4
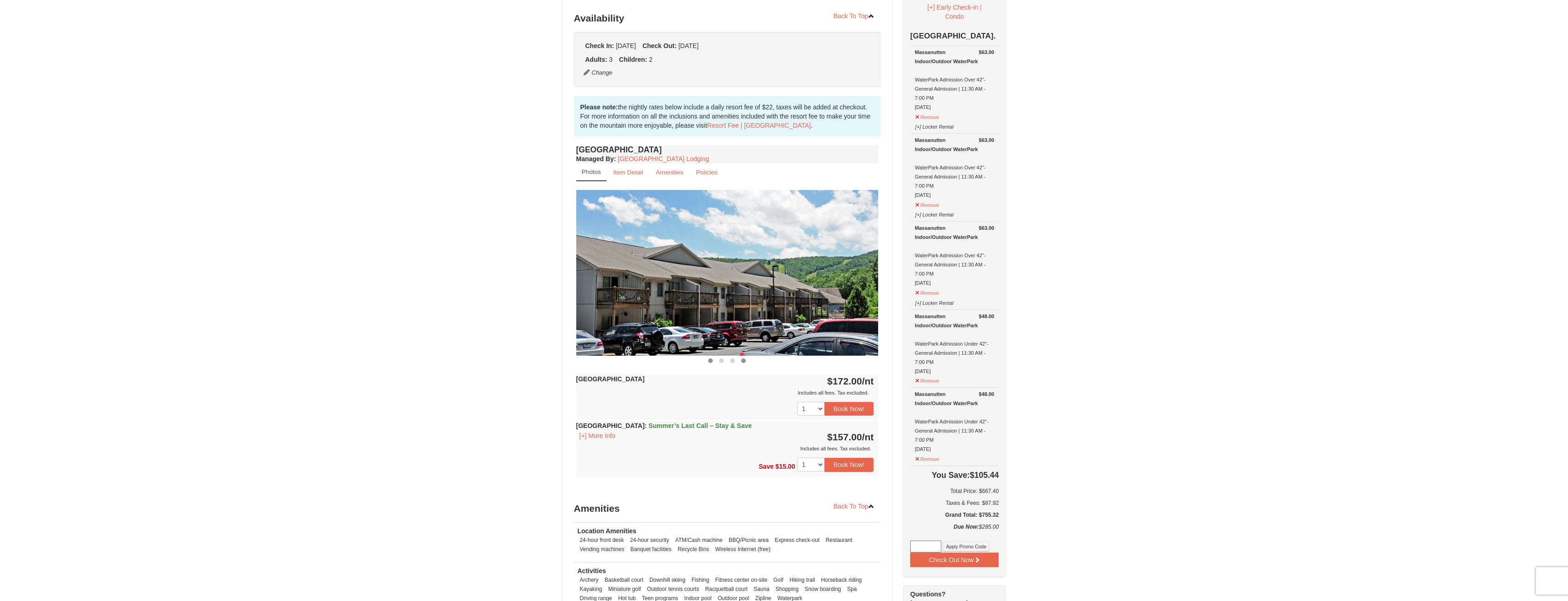
click at [706, 359] on button at bounding box center [710, 361] width 11 height 9
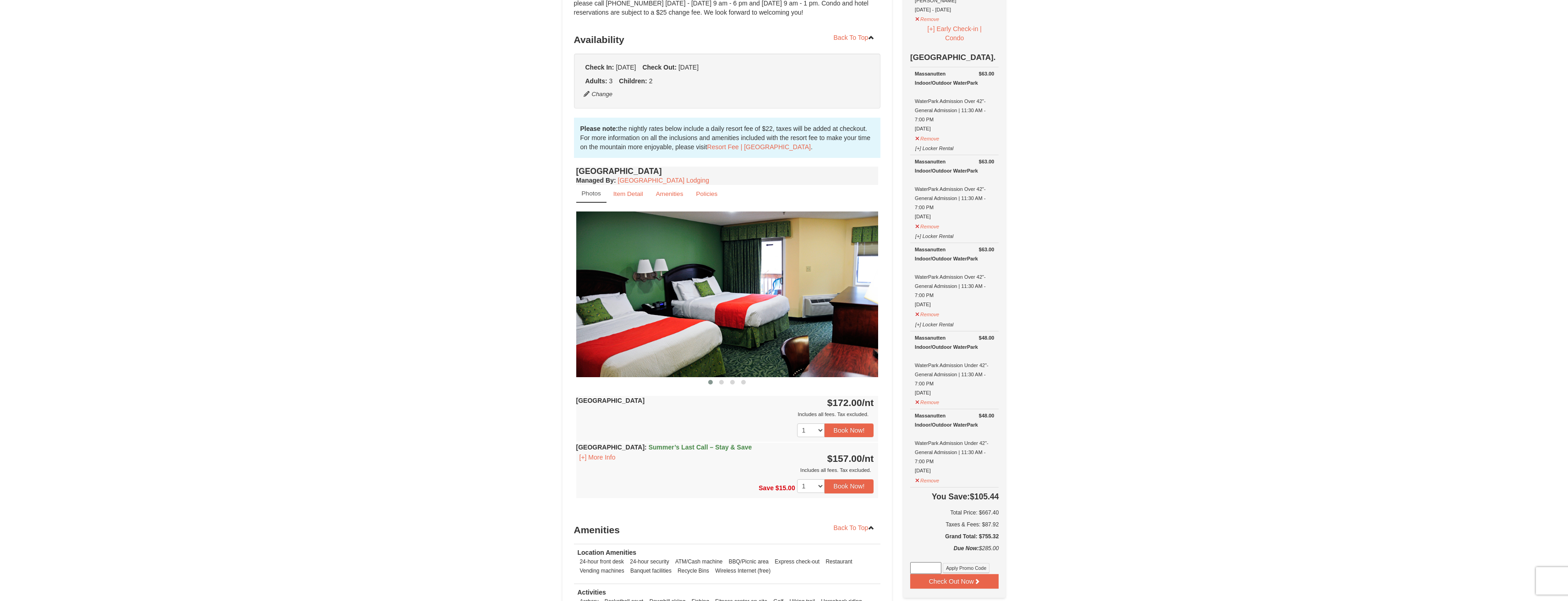
scroll to position [183, 0]
click at [811, 485] on select "1 2 3 4 5 6 7 8 9 10 11 12 13 14" at bounding box center [810, 485] width 28 height 13
select select "2"
click at [797, 479] on select "1 2 3 4 5 6 7 8 9 10 11 12 13 14" at bounding box center [810, 485] width 28 height 13
click at [847, 488] on button "Book Now!" at bounding box center [849, 485] width 49 height 13
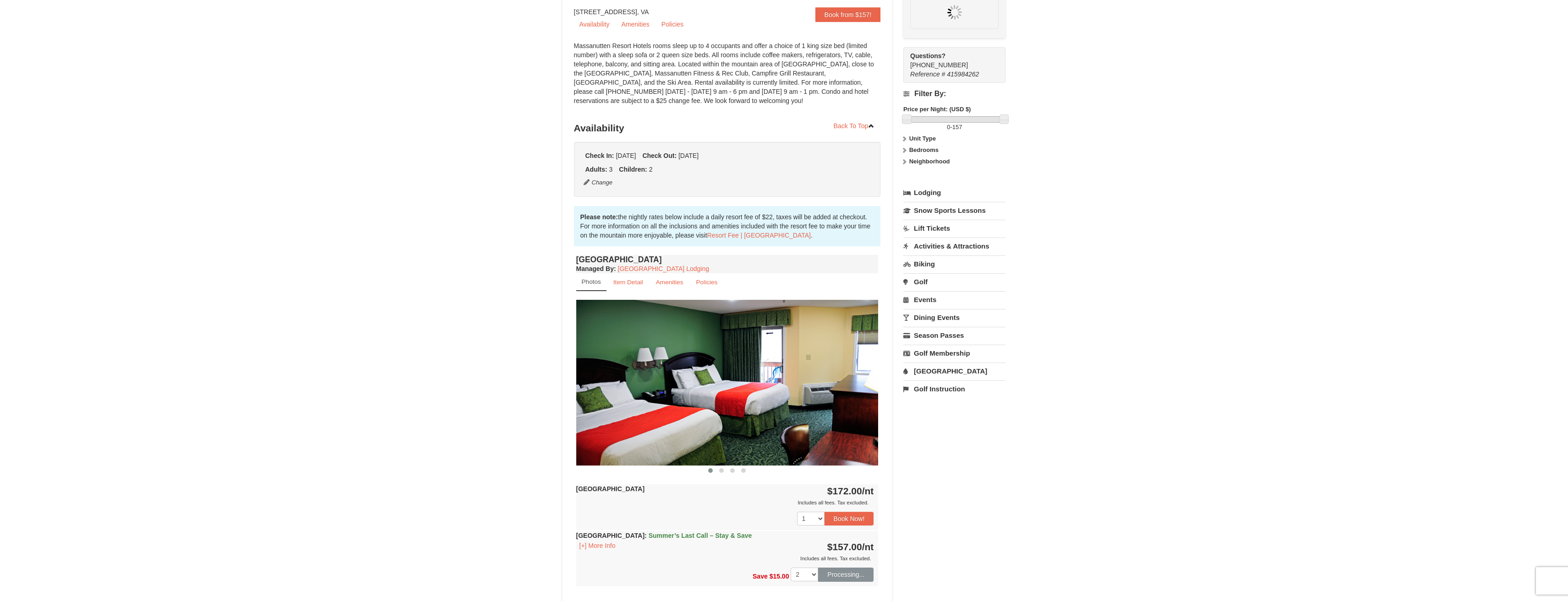
scroll to position [89, 0]
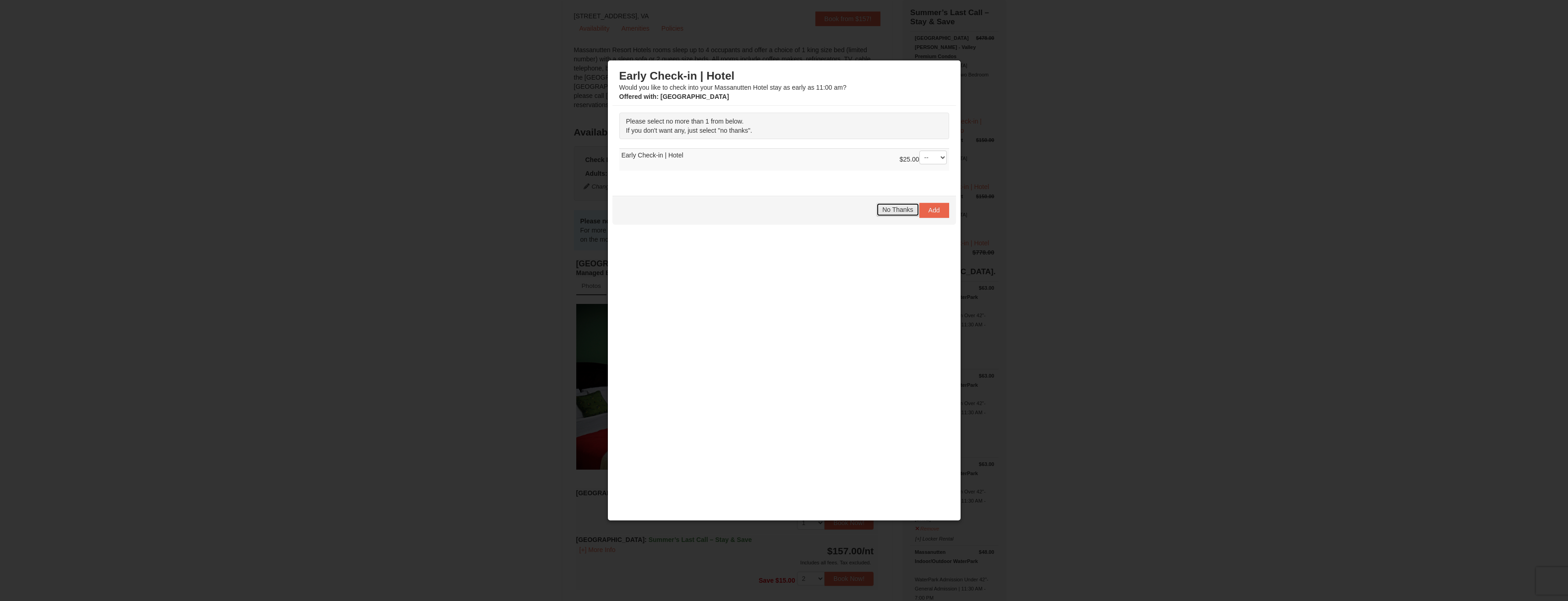
click at [907, 209] on span "No Thanks" at bounding box center [897, 210] width 31 height 7
click at [899, 210] on span "No Thanks" at bounding box center [897, 210] width 31 height 7
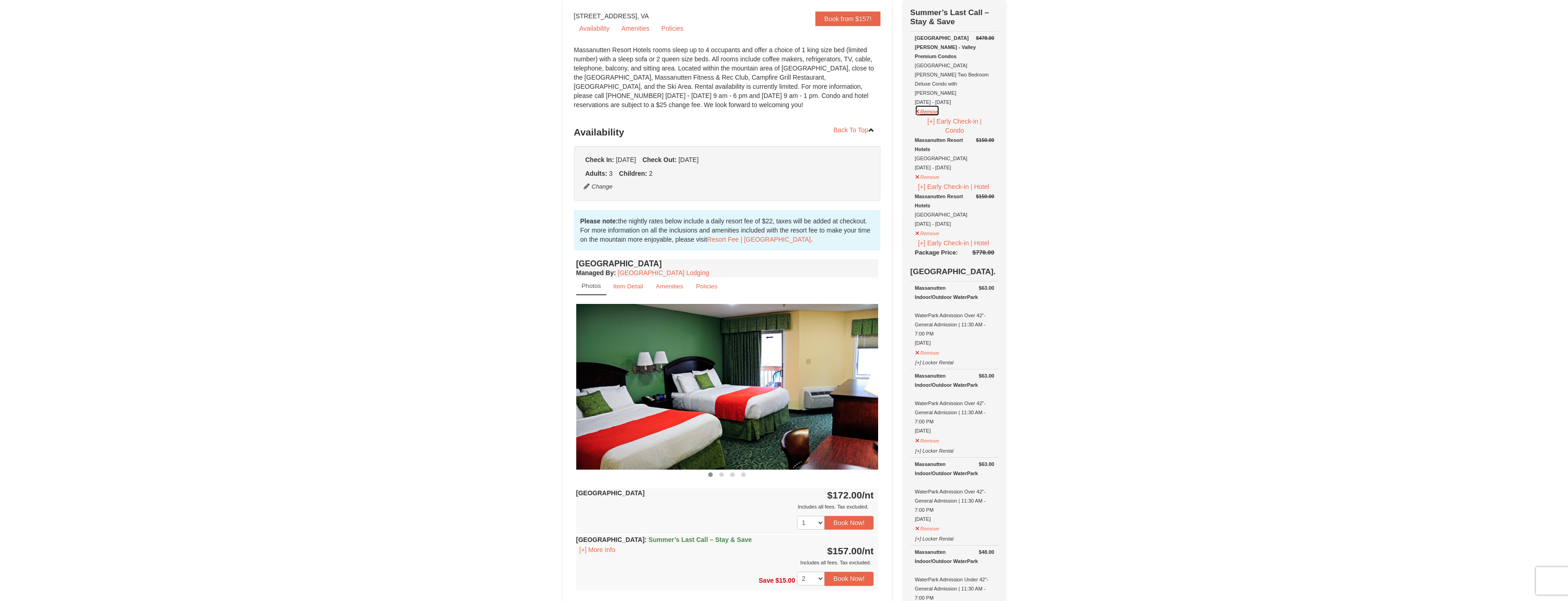
click at [929, 105] on button "Remove" at bounding box center [926, 110] width 25 height 11
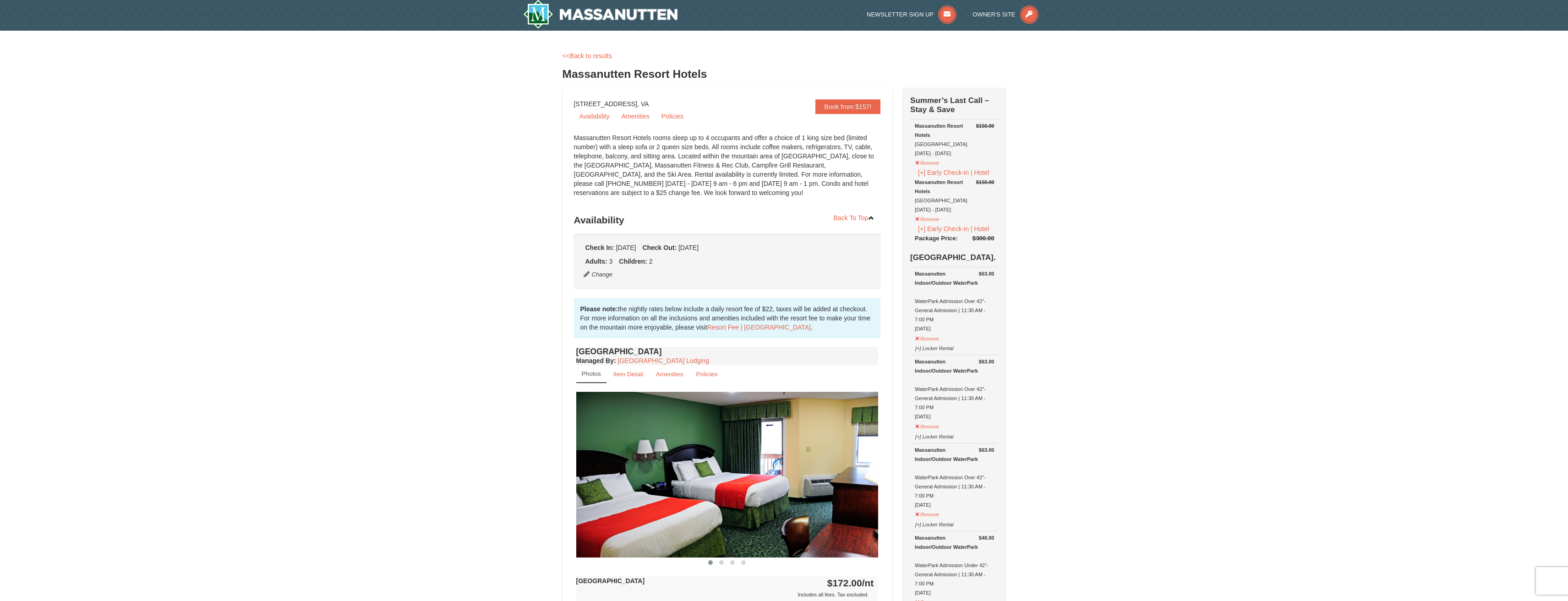
scroll to position [0, 0]
